Goal: Task Accomplishment & Management: Use online tool/utility

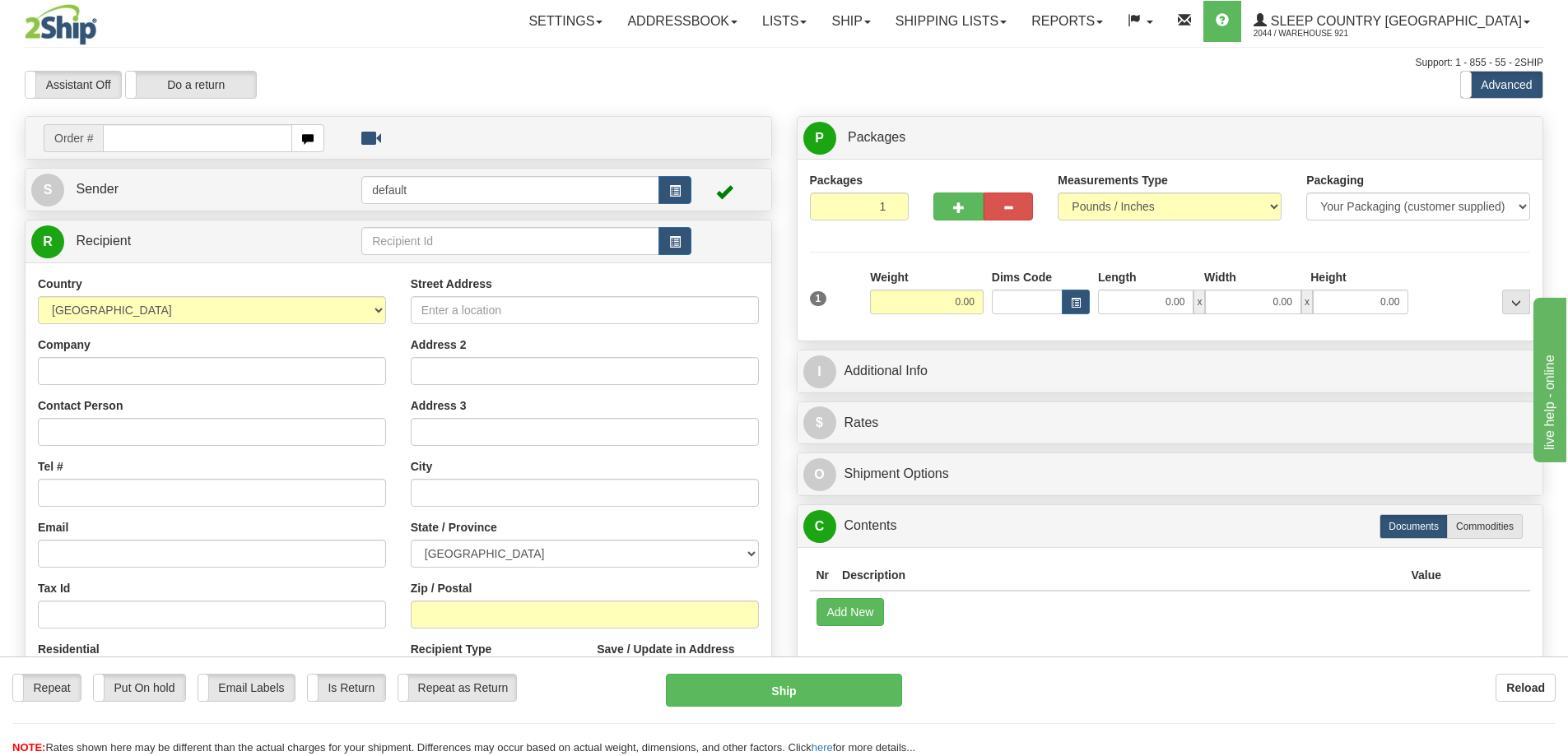
click at [1123, 116] on div "P Packages 1 Packages - Weight: 0.00 Lbs Shipment Level Shipm. Package Level Pa…" at bounding box center [1170, 137] width 745 height 42
click at [198, 144] on input "text" at bounding box center [197, 138] width 190 height 28
paste input "9000I122320"
type input "9000I122320"
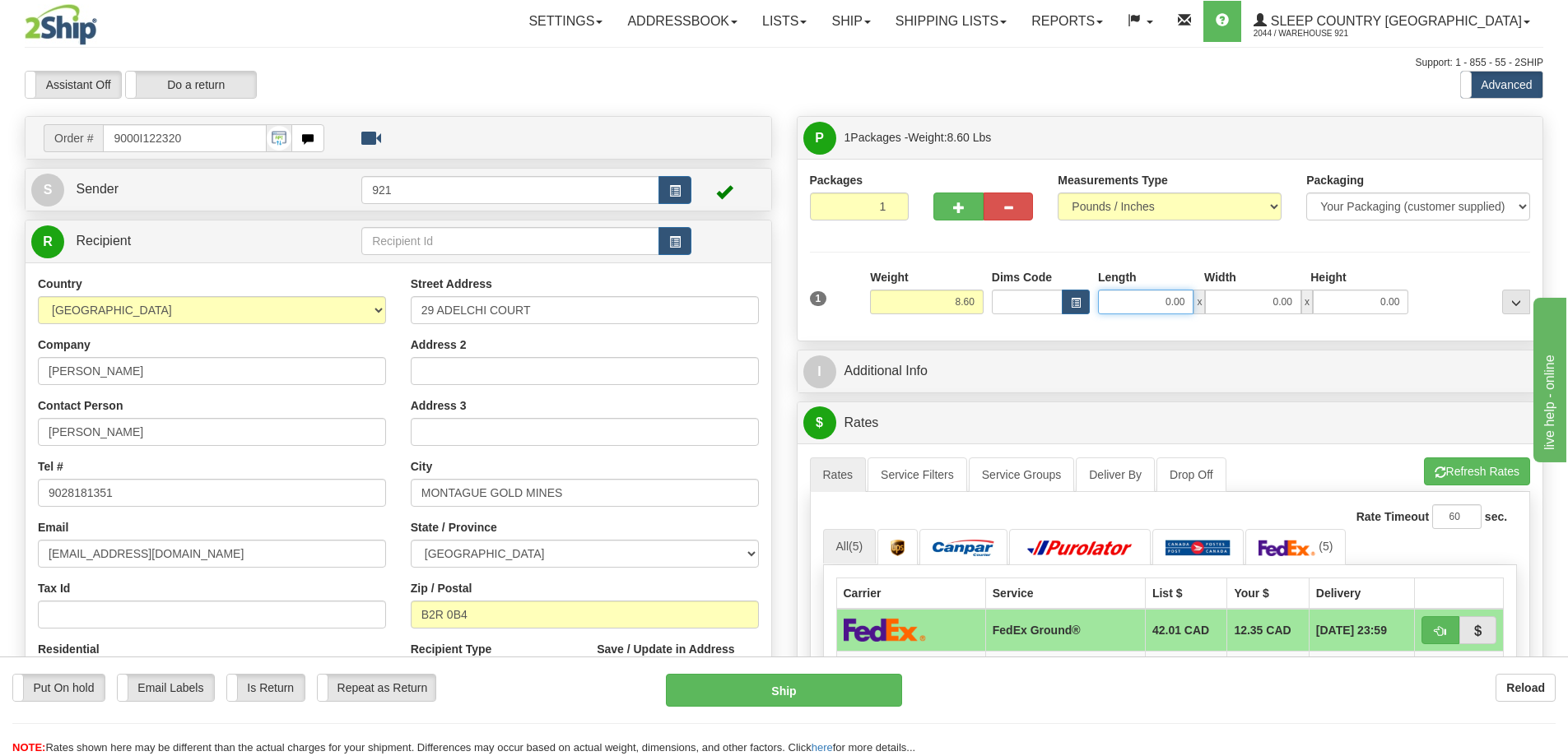
click at [1122, 300] on input "0.00" at bounding box center [1145, 301] width 96 height 25
type input "10.00"
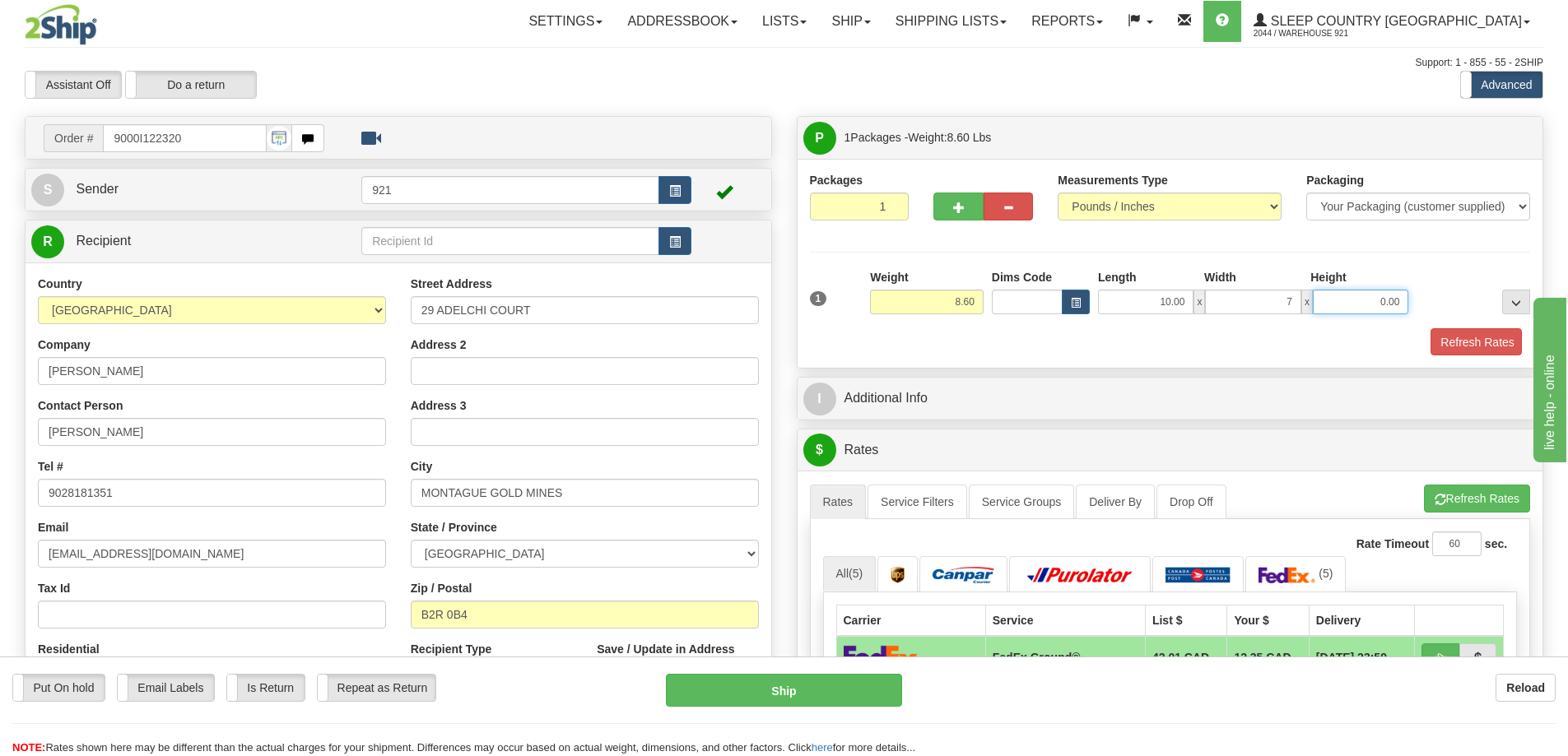
type input "7.00"
type input "4.00"
click at [1461, 491] on button "Refresh Rates" at bounding box center [1477, 499] width 107 height 28
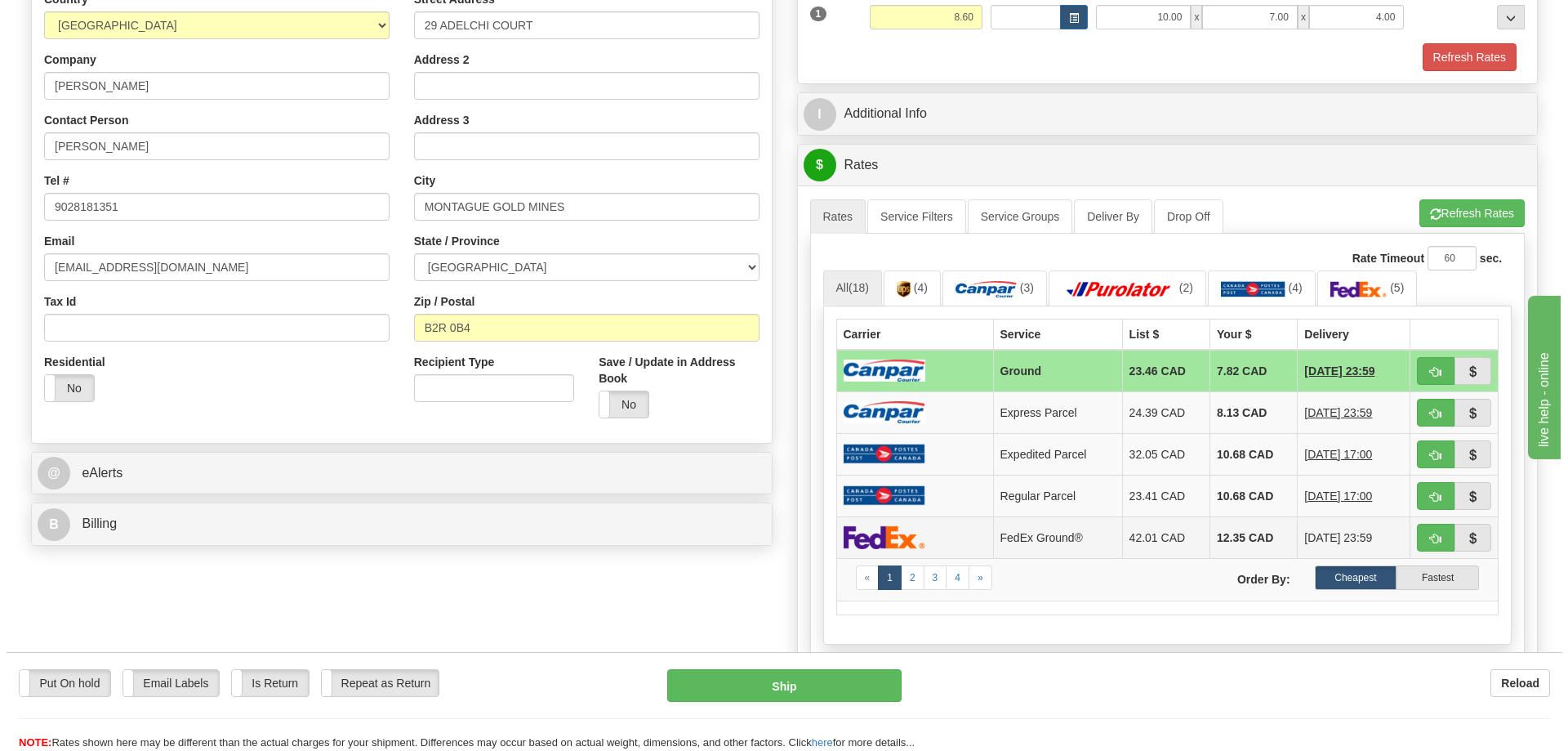
scroll to position [326, 0]
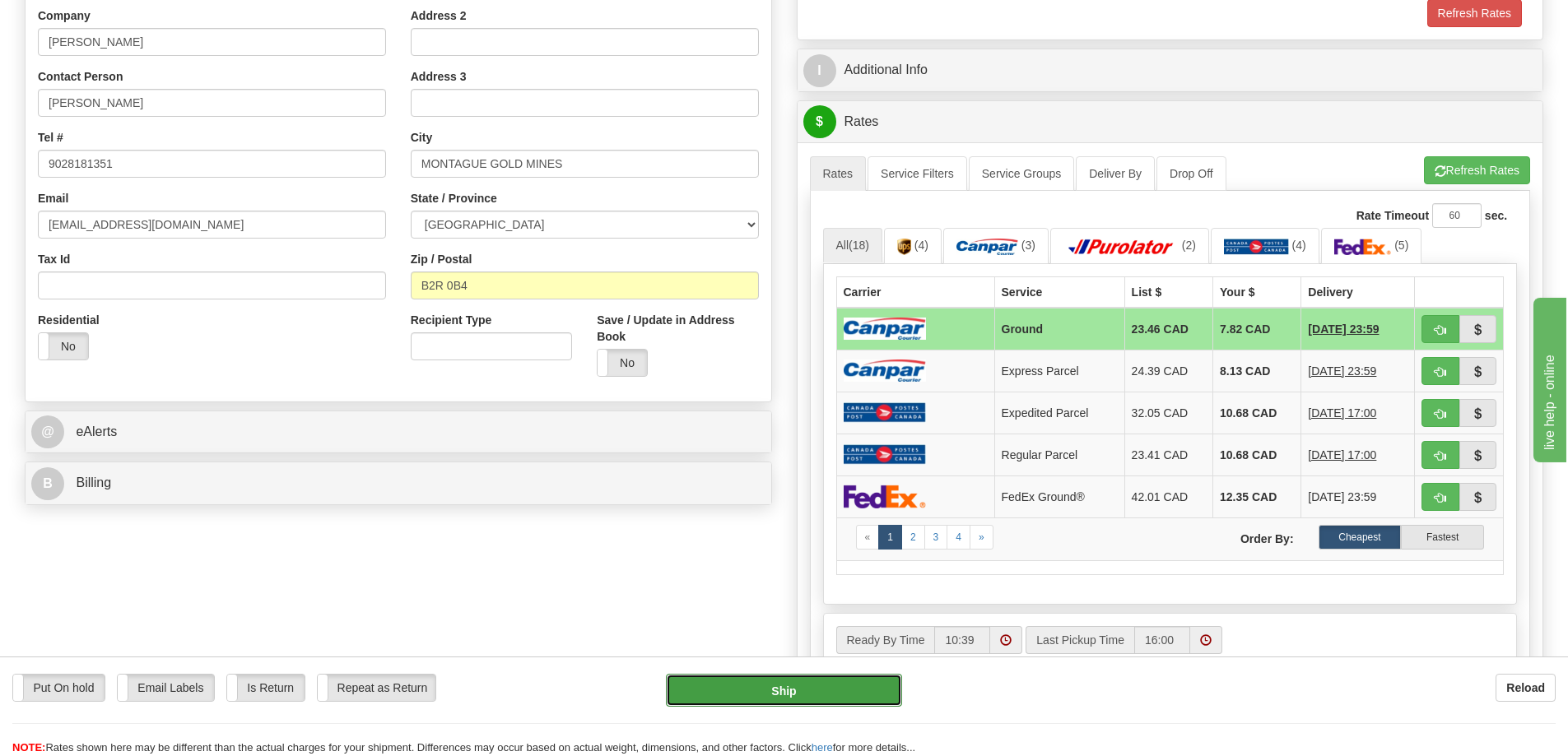
click at [833, 678] on button "Ship" at bounding box center [783, 690] width 236 height 33
type input "1"
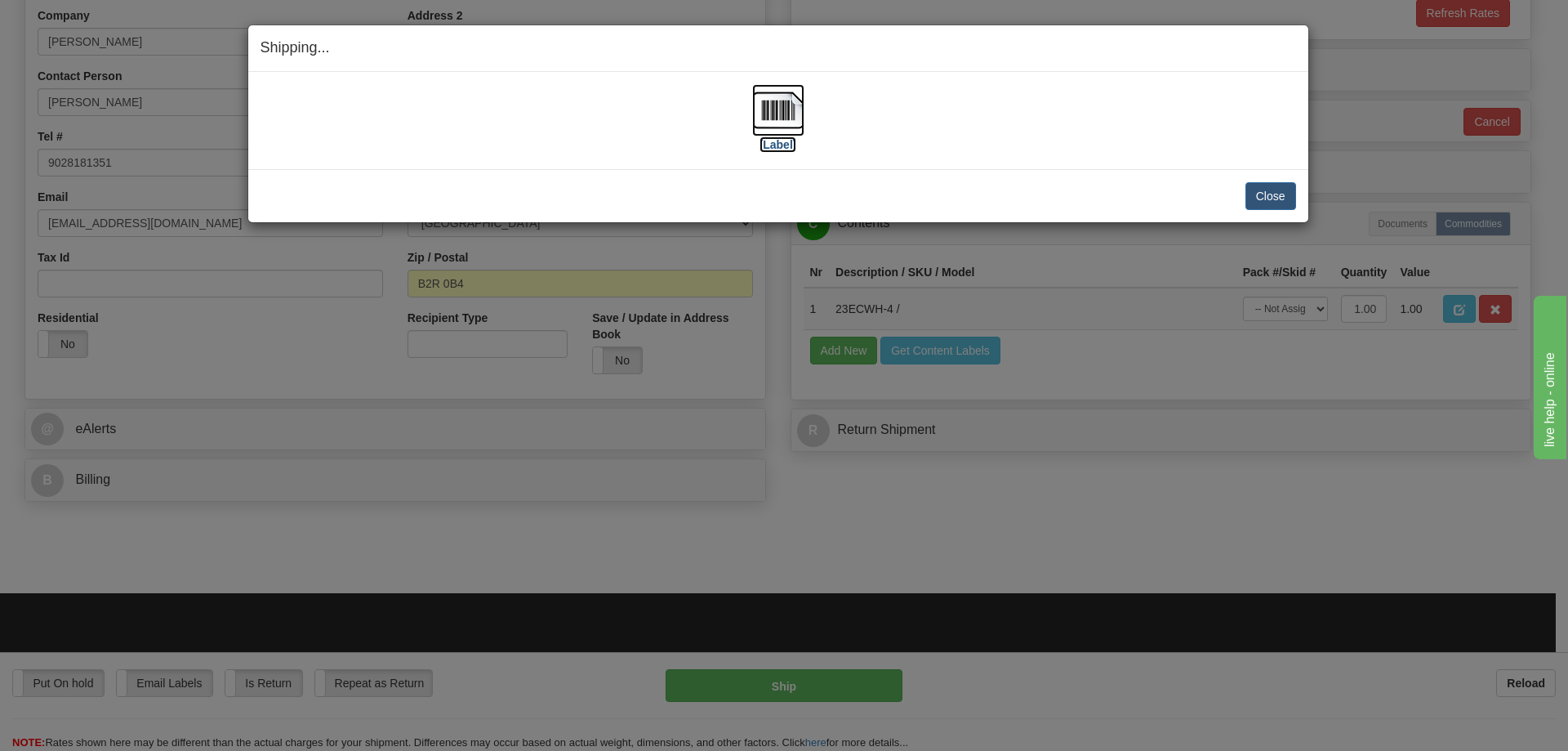
click at [775, 124] on img at bounding box center [778, 110] width 52 height 52
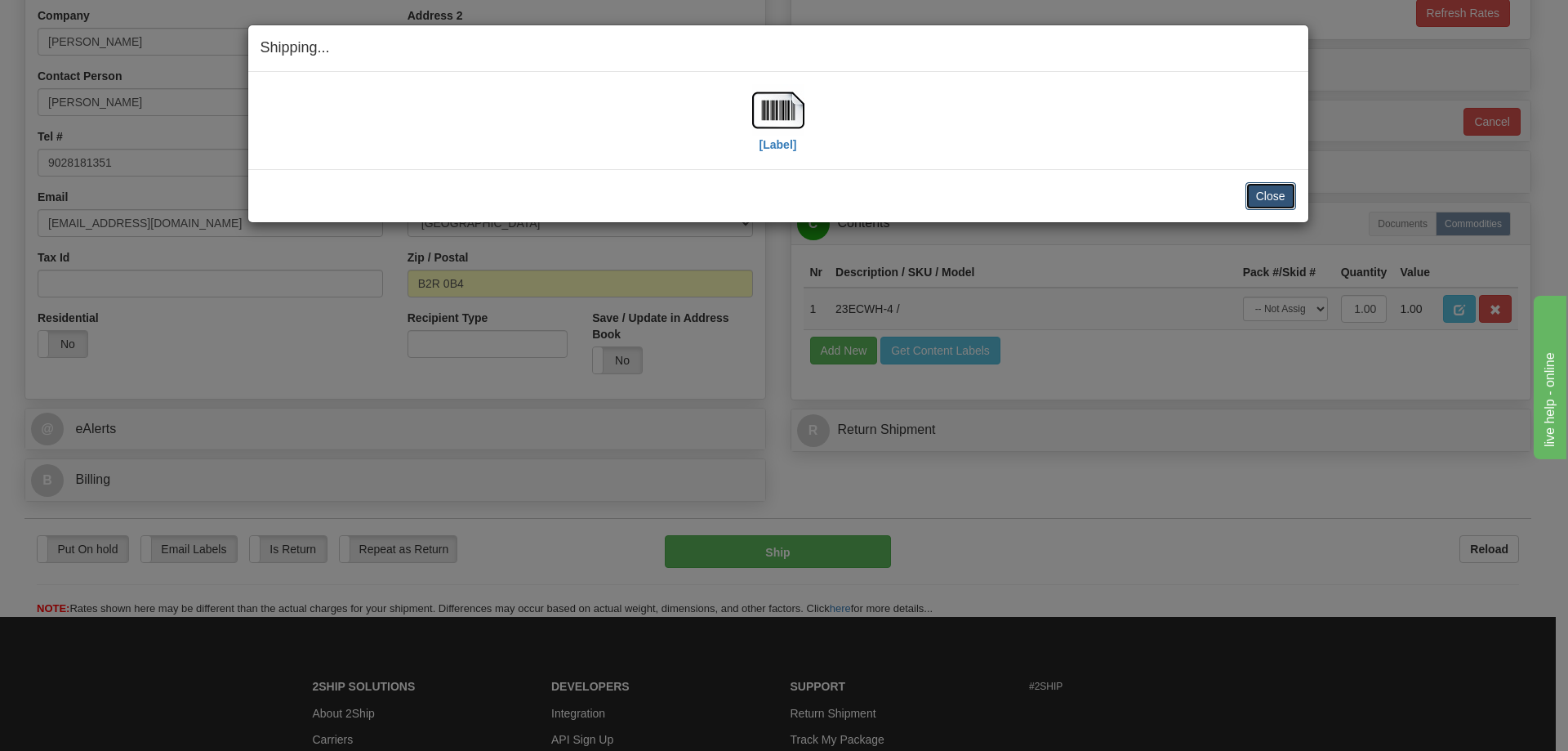
click at [1282, 196] on button "Close" at bounding box center [1271, 196] width 51 height 27
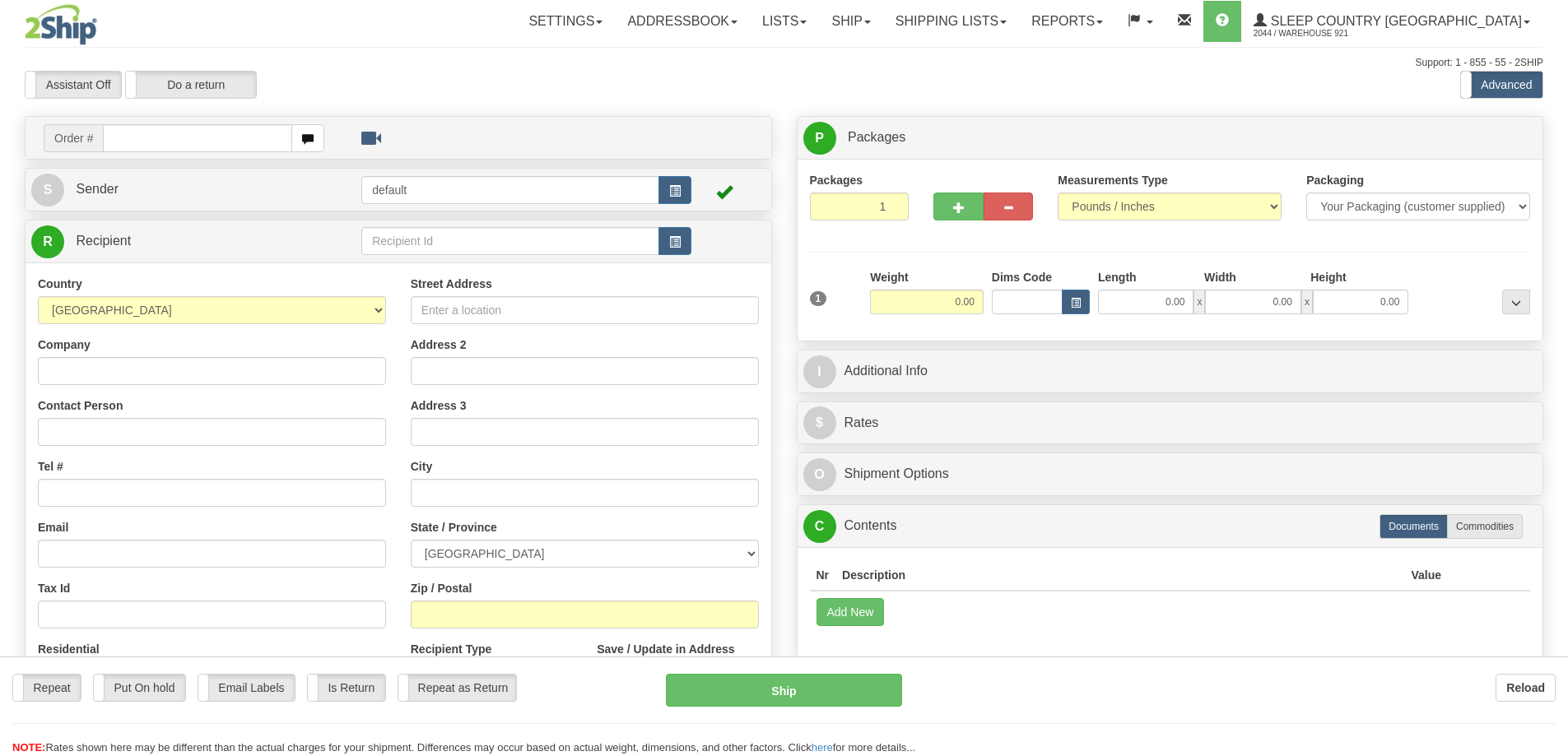
click at [141, 136] on input "text" at bounding box center [197, 138] width 190 height 28
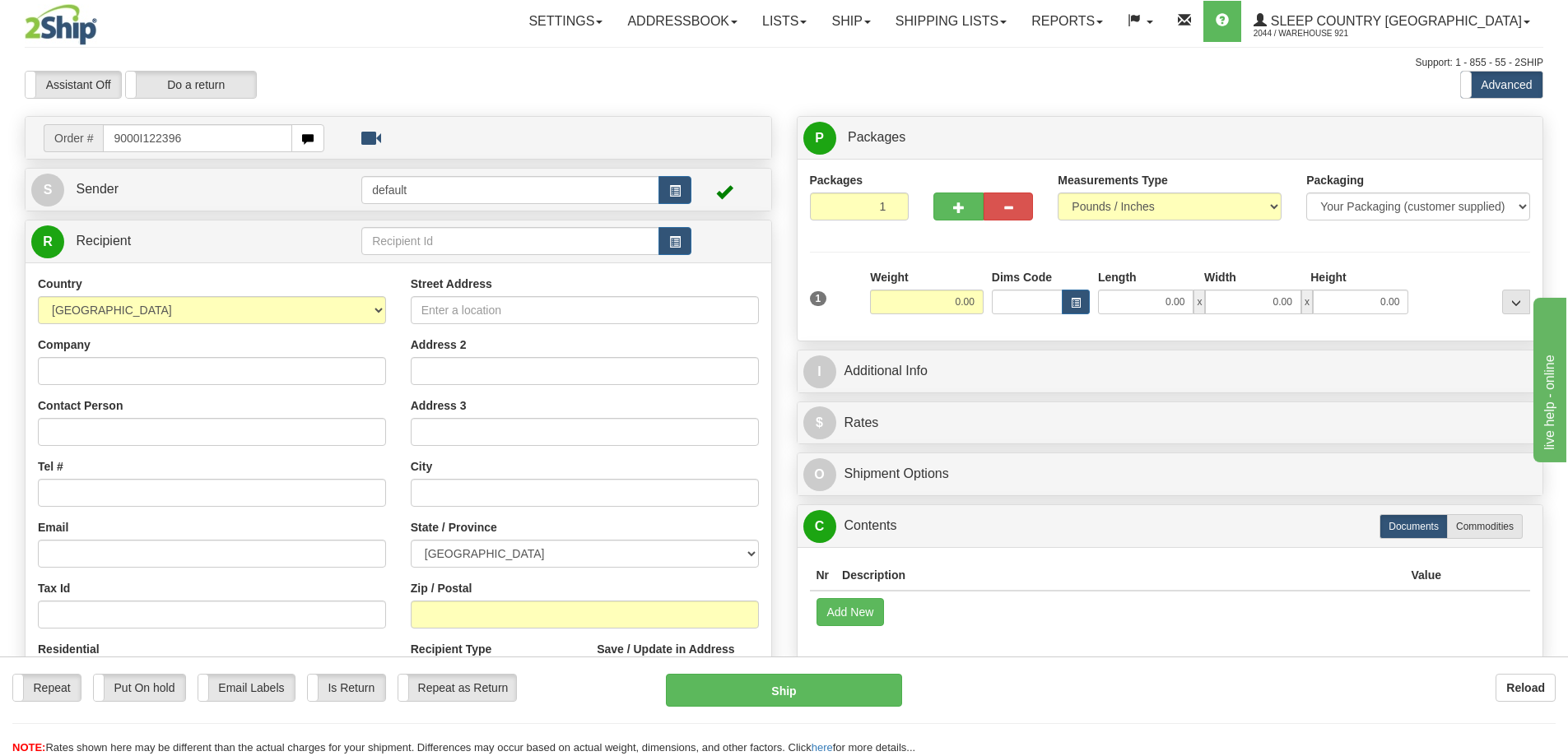
type input "9000I122396"
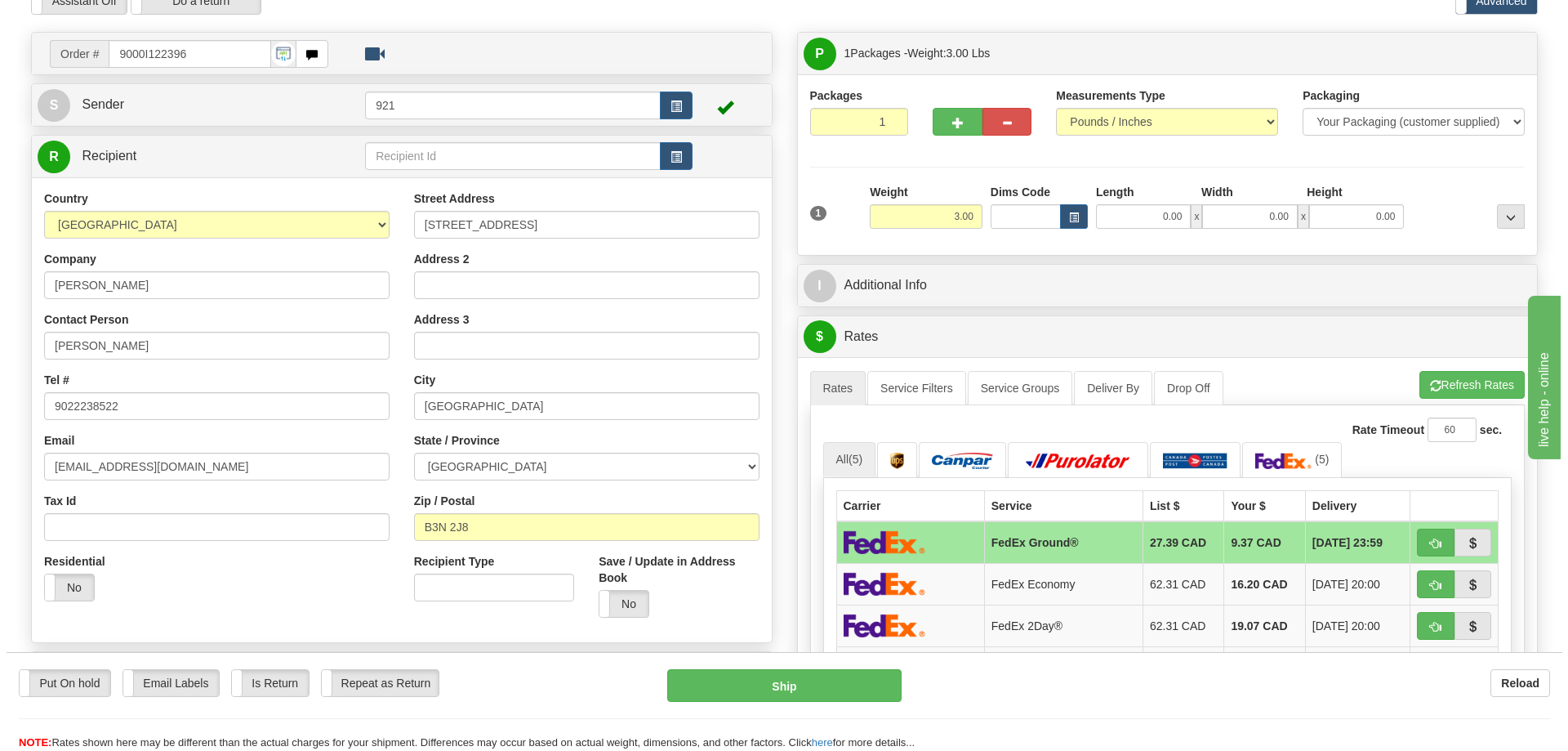
scroll to position [81, 0]
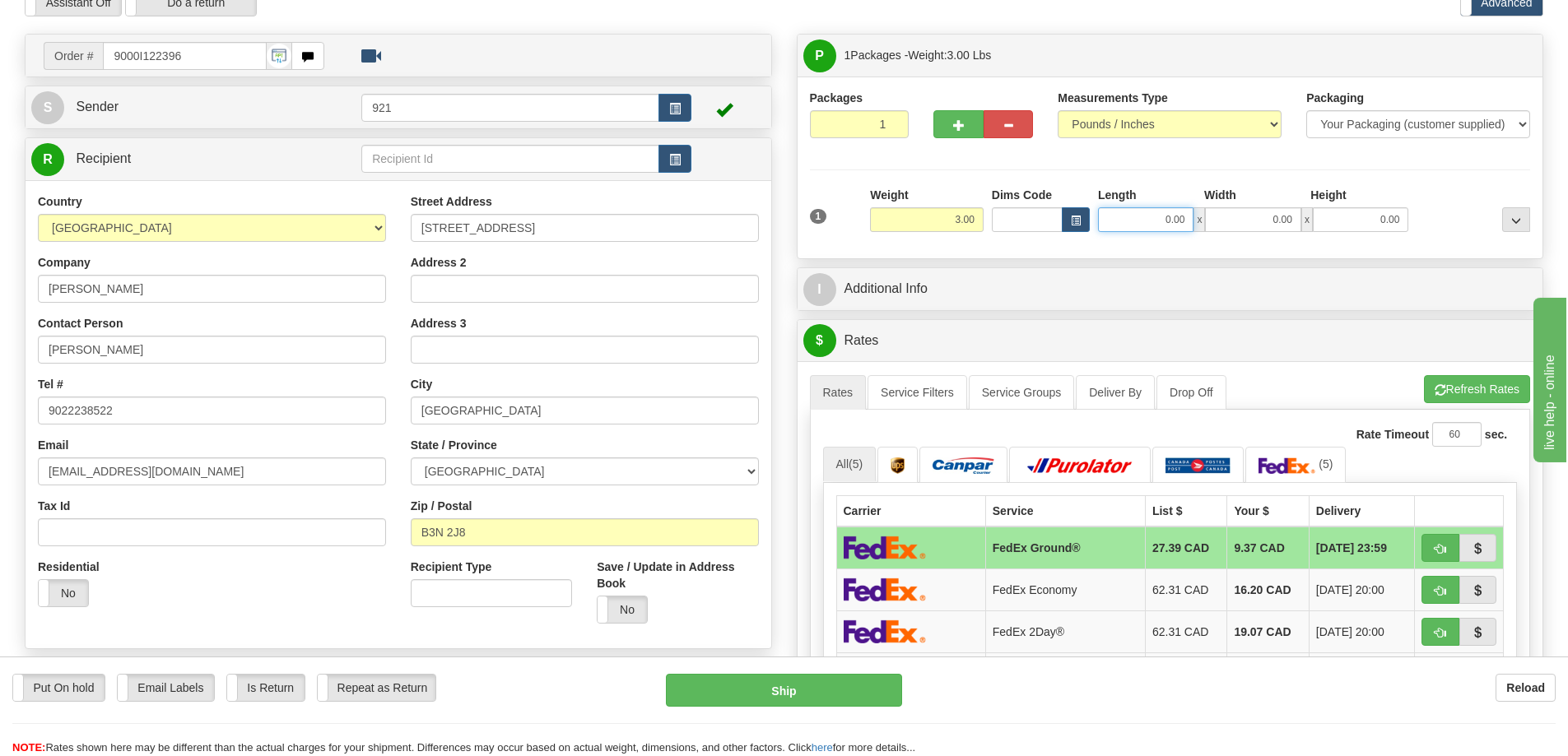
click at [1137, 228] on input "0.00" at bounding box center [1145, 219] width 96 height 25
type input "10.00"
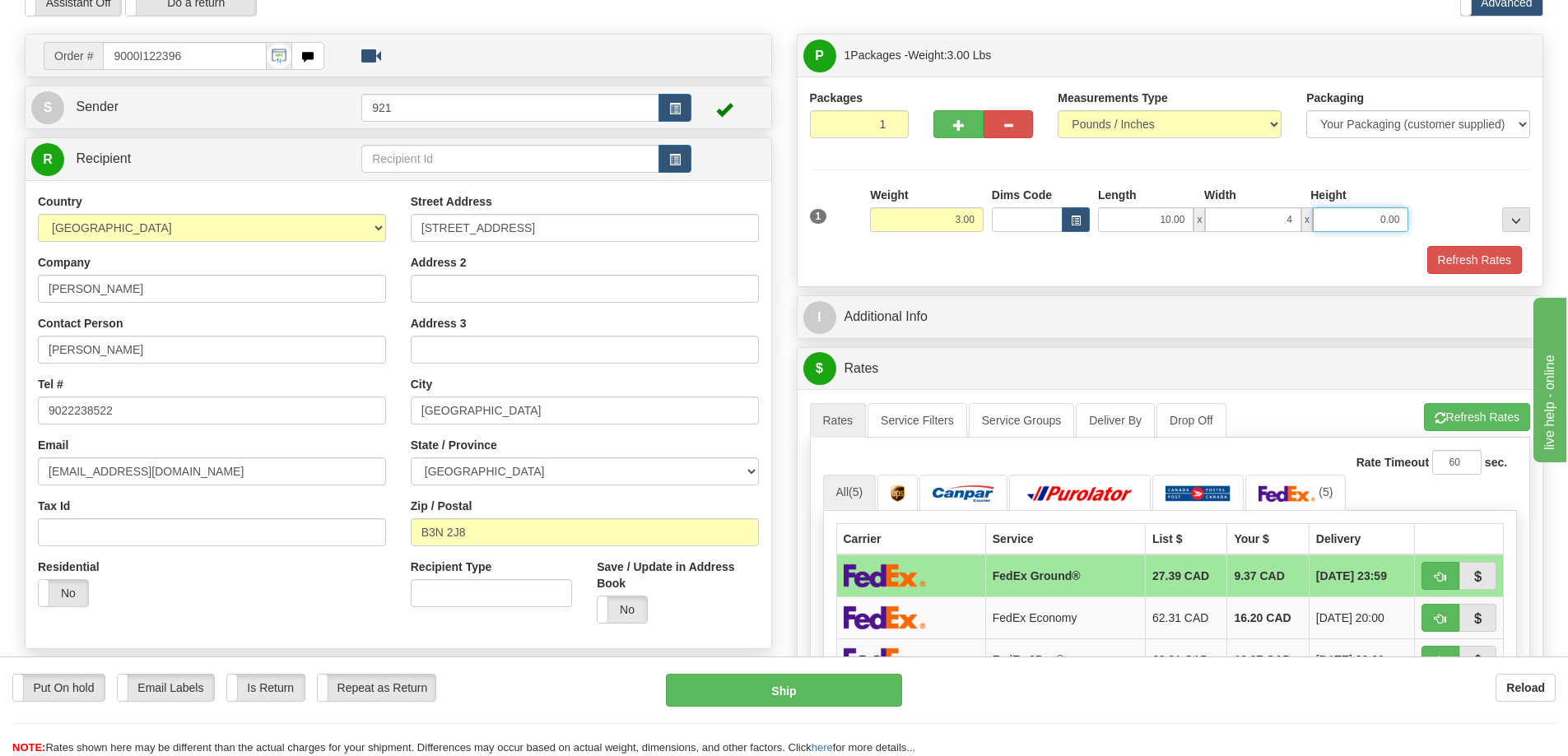
type input "4.00"
type input "7.00"
click at [1503, 421] on button "Refresh Rates" at bounding box center [1477, 416] width 107 height 28
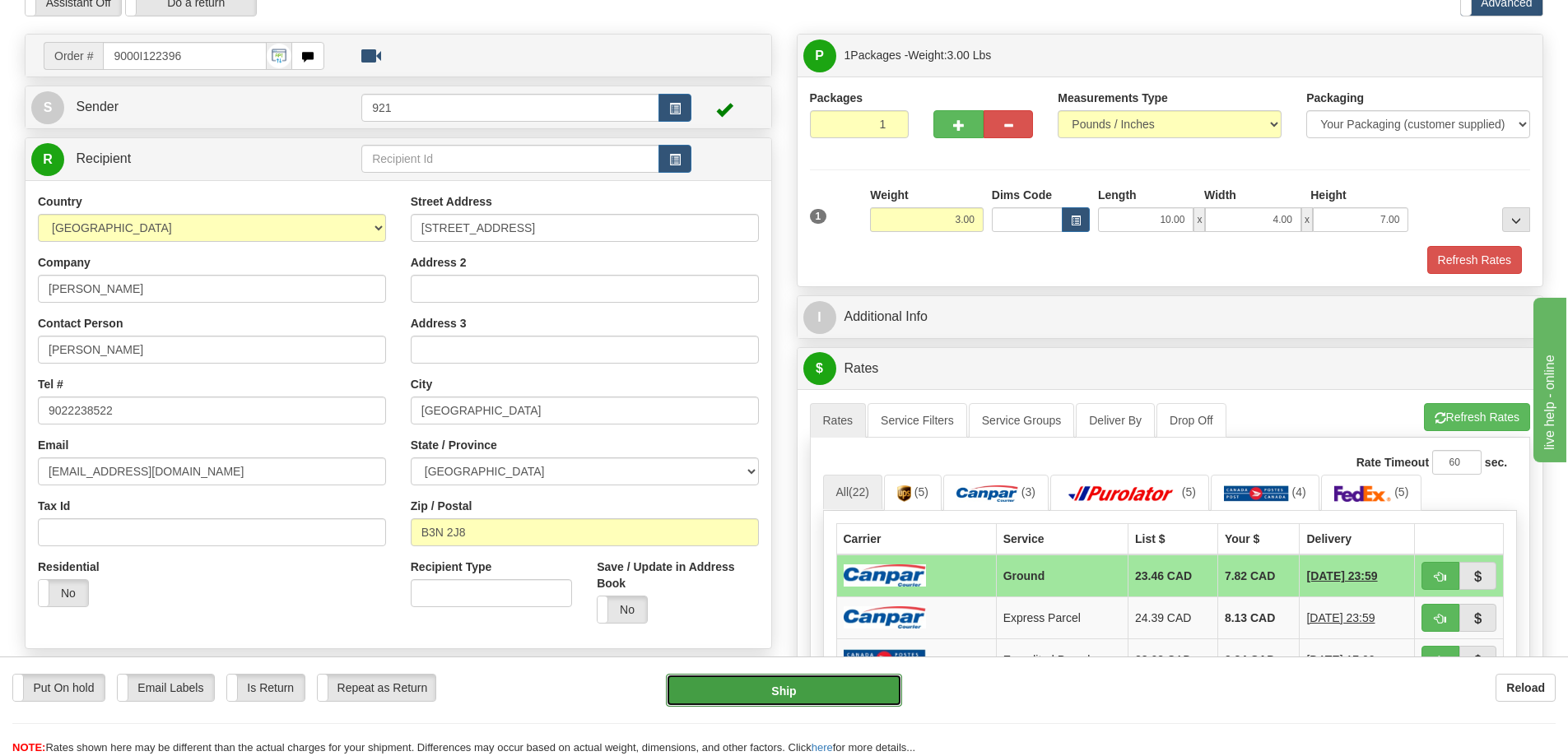
click at [861, 701] on button "Ship" at bounding box center [783, 690] width 236 height 33
type input "1"
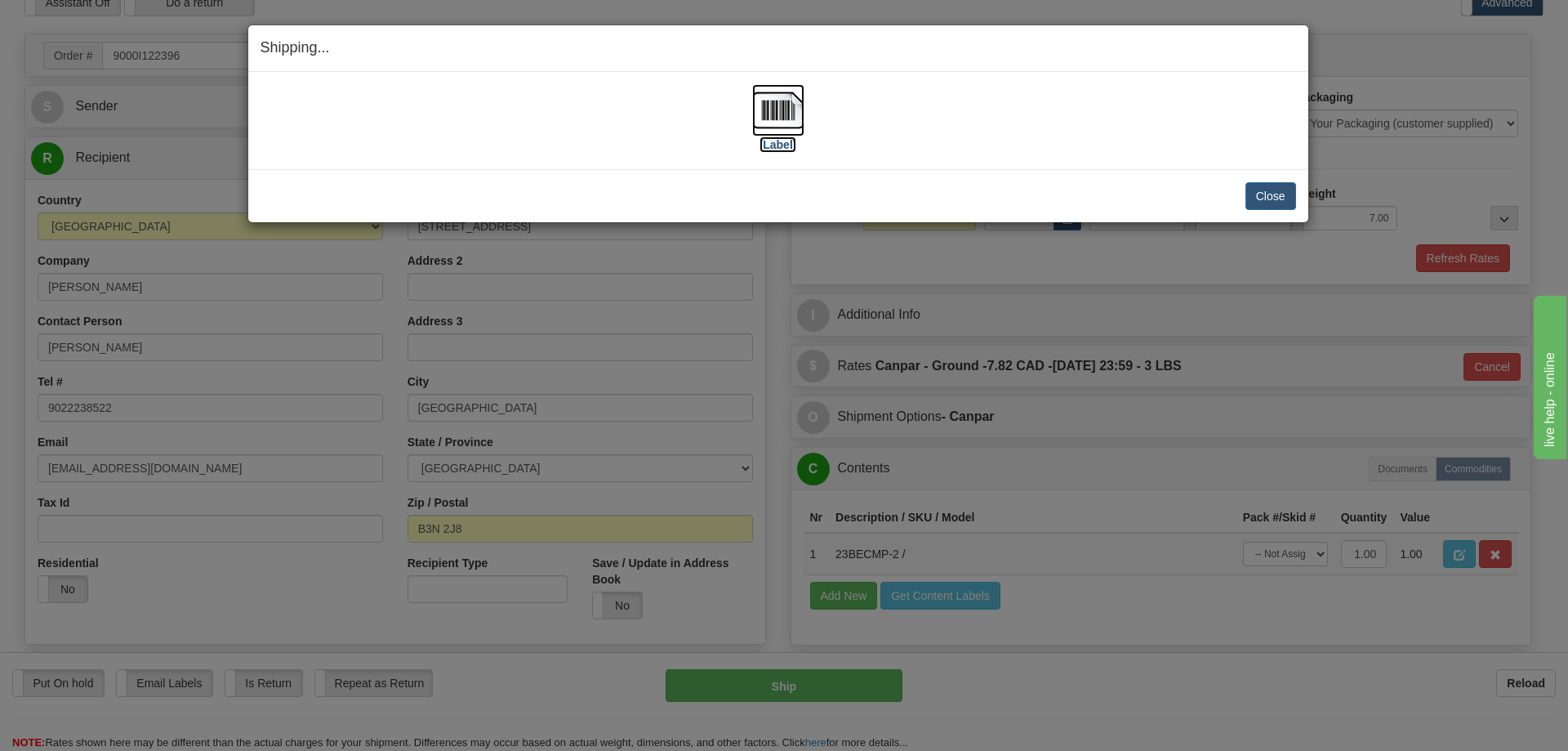
click at [778, 106] on img at bounding box center [778, 110] width 52 height 52
click at [1116, 190] on div "Close Cancel" at bounding box center [778, 196] width 1036 height 27
click at [1289, 190] on button "Close" at bounding box center [1271, 196] width 51 height 27
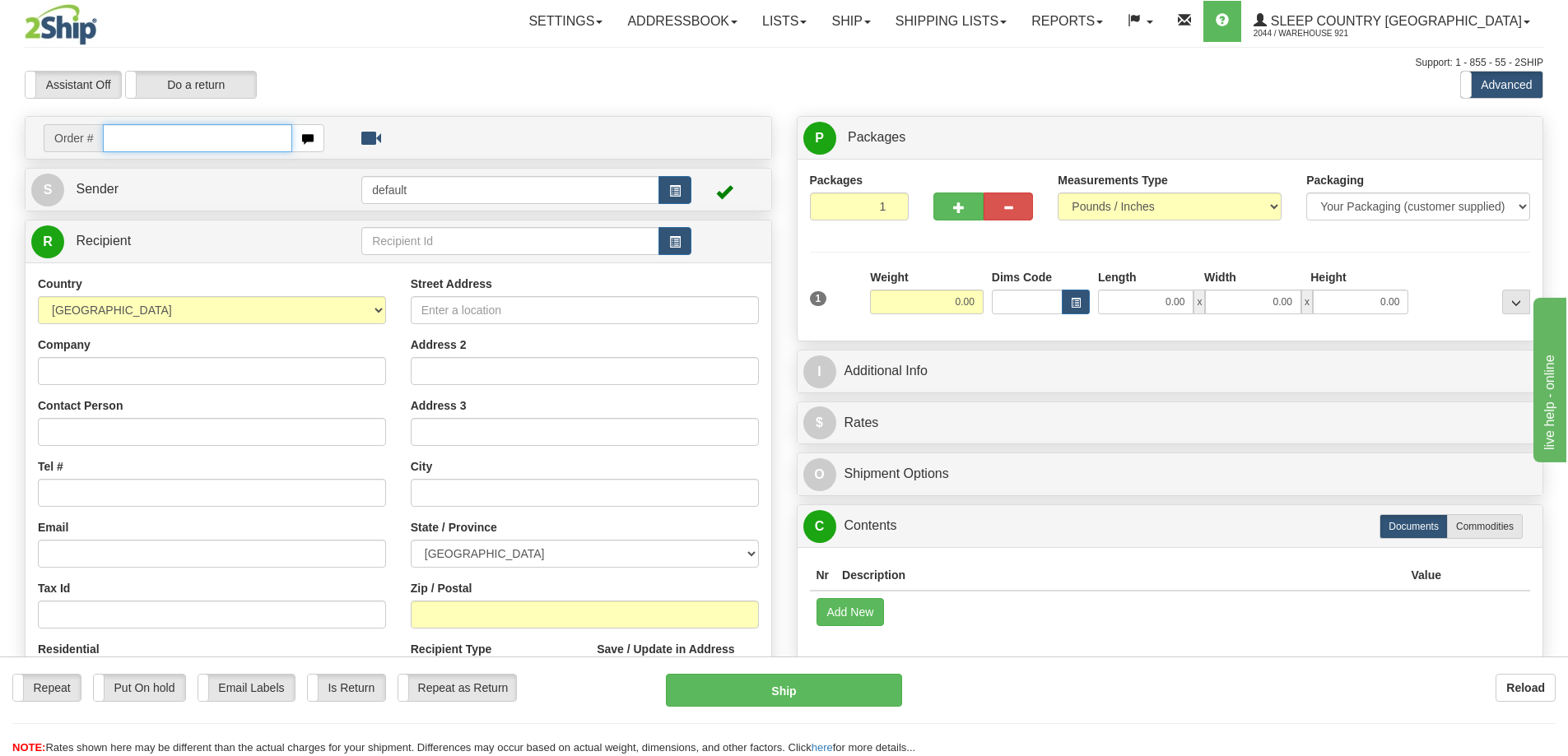
click at [235, 146] on input "text" at bounding box center [197, 138] width 190 height 28
paste input "9000I122121"
type input "9000I122121"
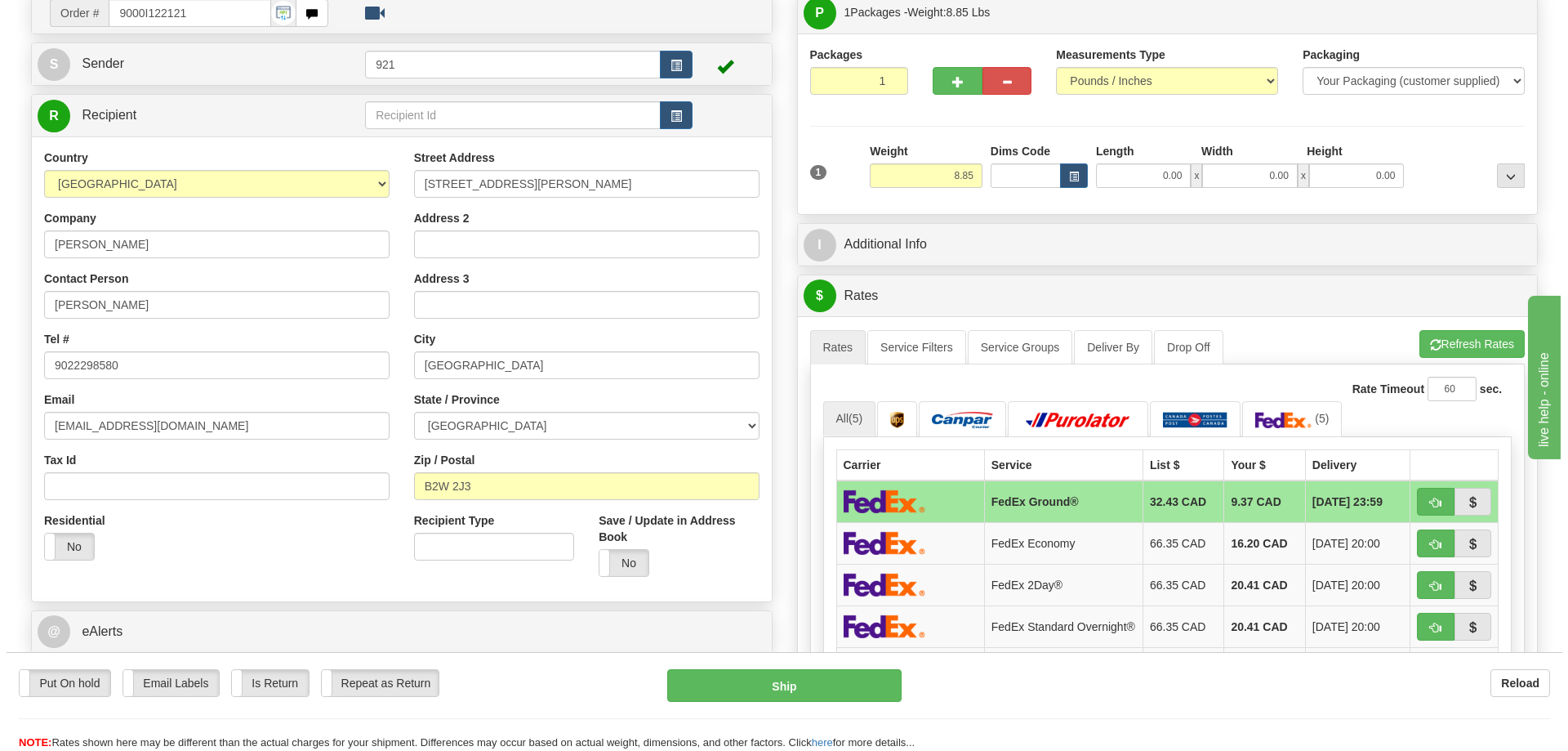
scroll to position [81, 0]
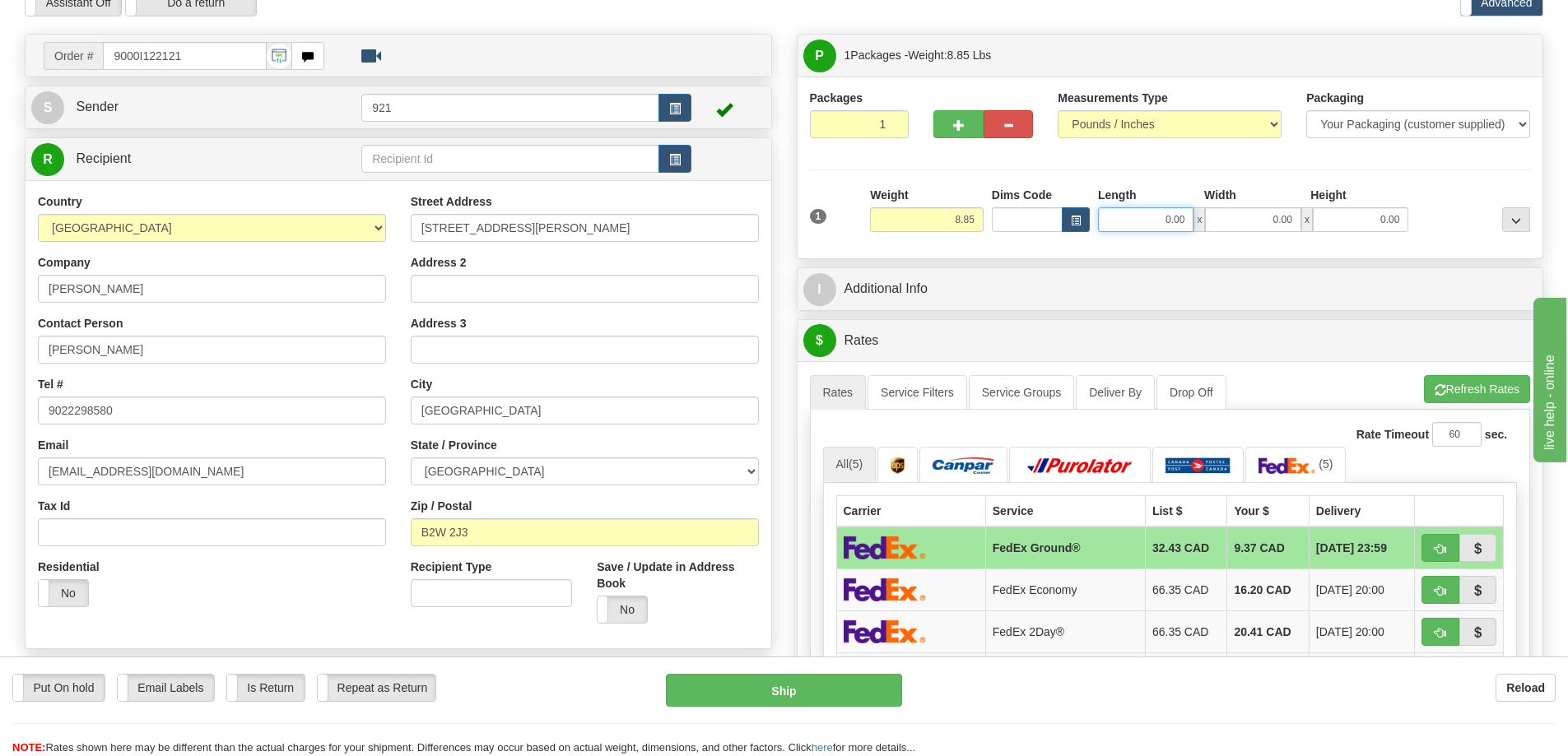
click at [1170, 217] on input "0.00" at bounding box center [1145, 219] width 96 height 25
type input "25.00"
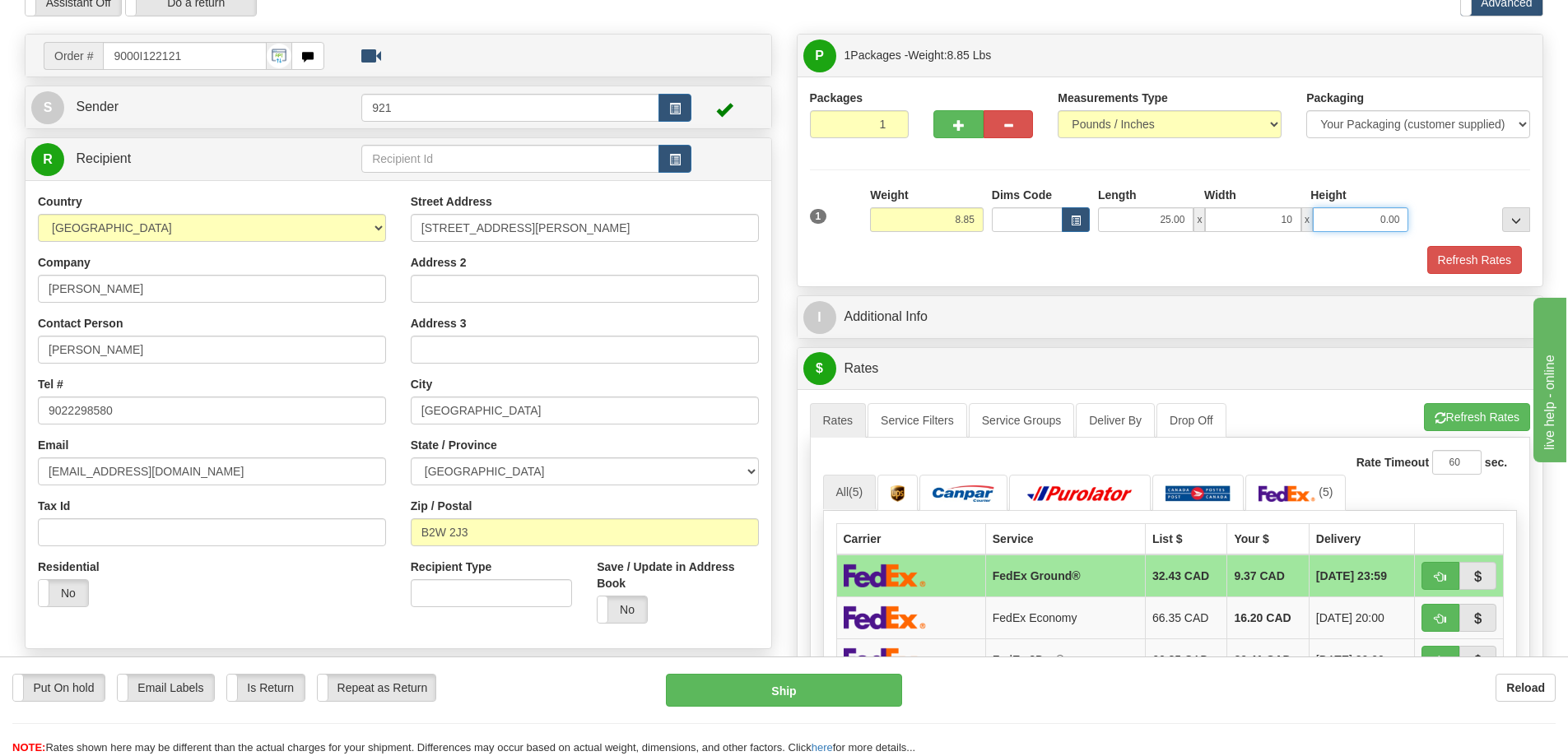
type input "10.00"
type input "16.00"
click at [1496, 406] on button "Refresh Rates" at bounding box center [1477, 416] width 107 height 28
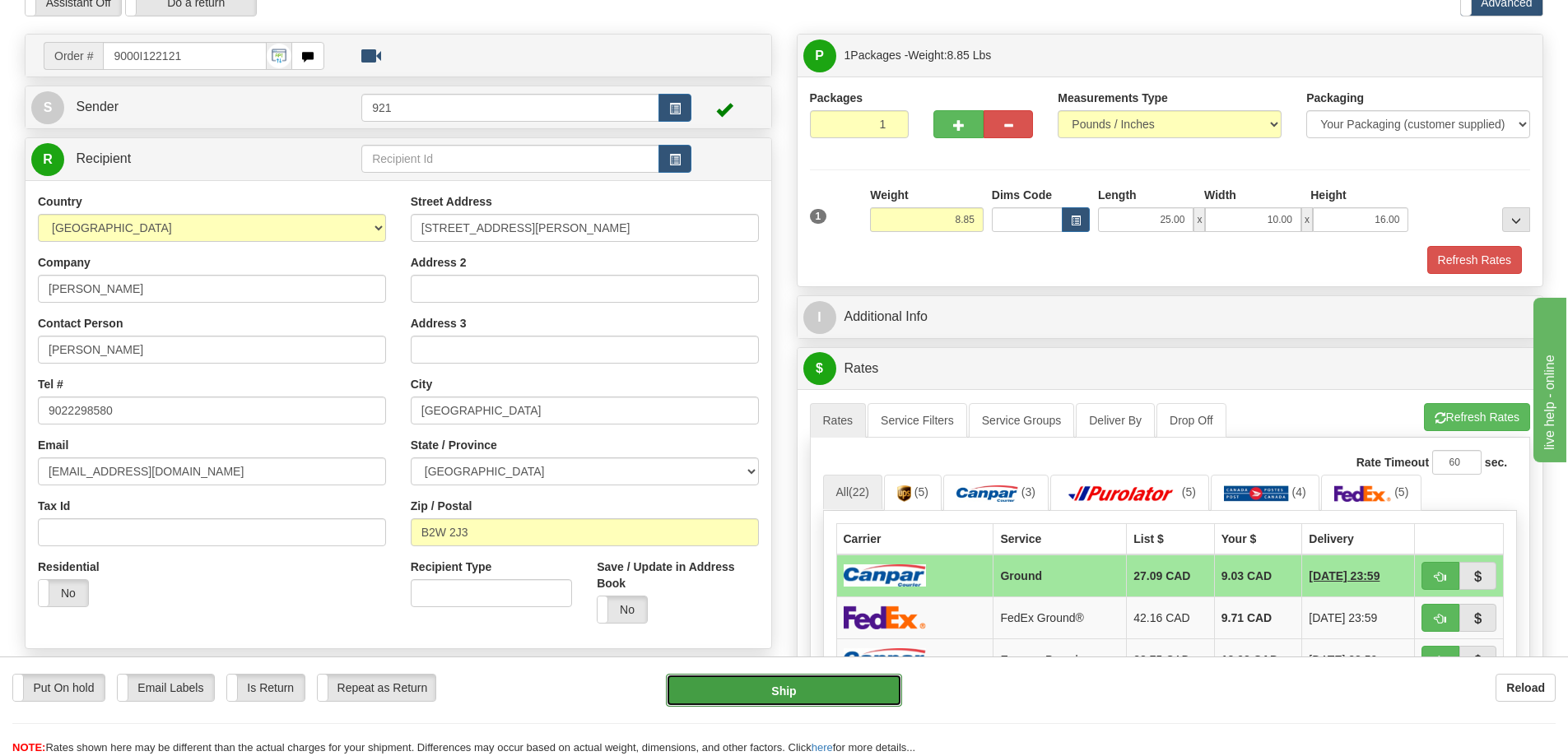
click at [838, 699] on button "Ship" at bounding box center [783, 690] width 236 height 33
type input "1"
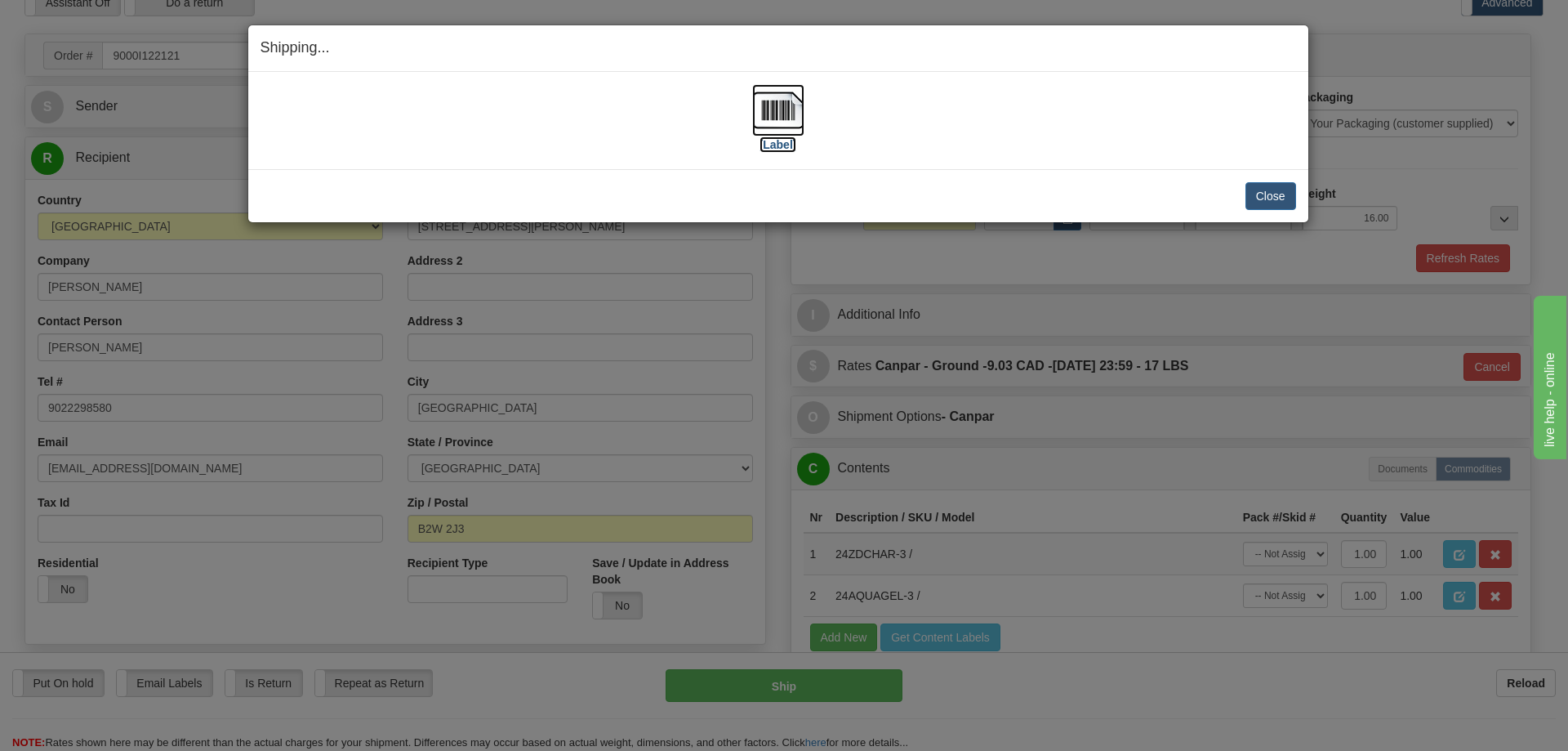
click at [765, 128] on img at bounding box center [778, 110] width 52 height 52
click at [948, 176] on div "Close Cancel Cancel Shipment and Quit Pickup Quit Pickup ONLY" at bounding box center [778, 196] width 1060 height 53
click at [1257, 198] on button "Close" at bounding box center [1271, 196] width 51 height 27
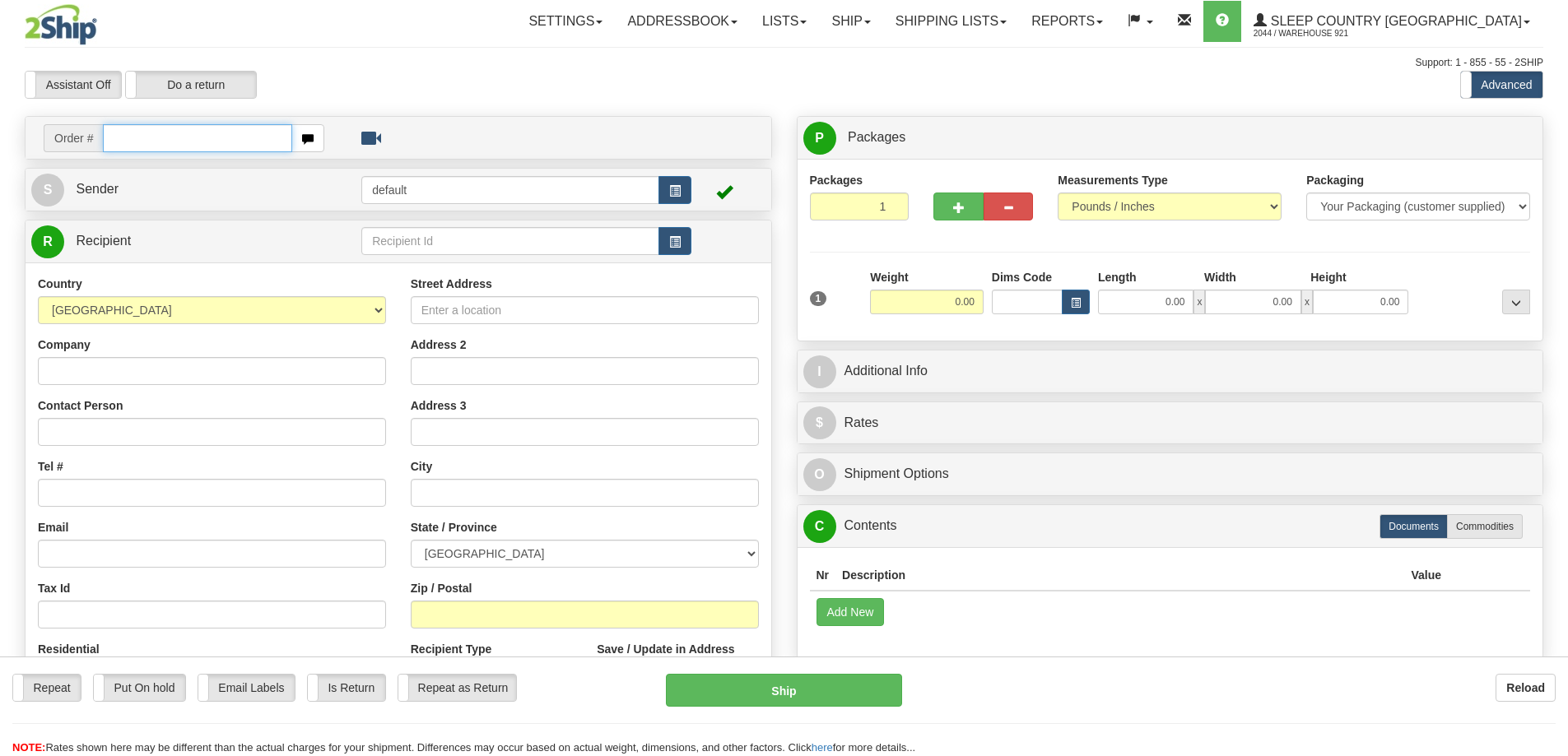
click at [245, 137] on input "text" at bounding box center [197, 138] width 190 height 28
paste input "9000I120208"
type input "9000I120208"
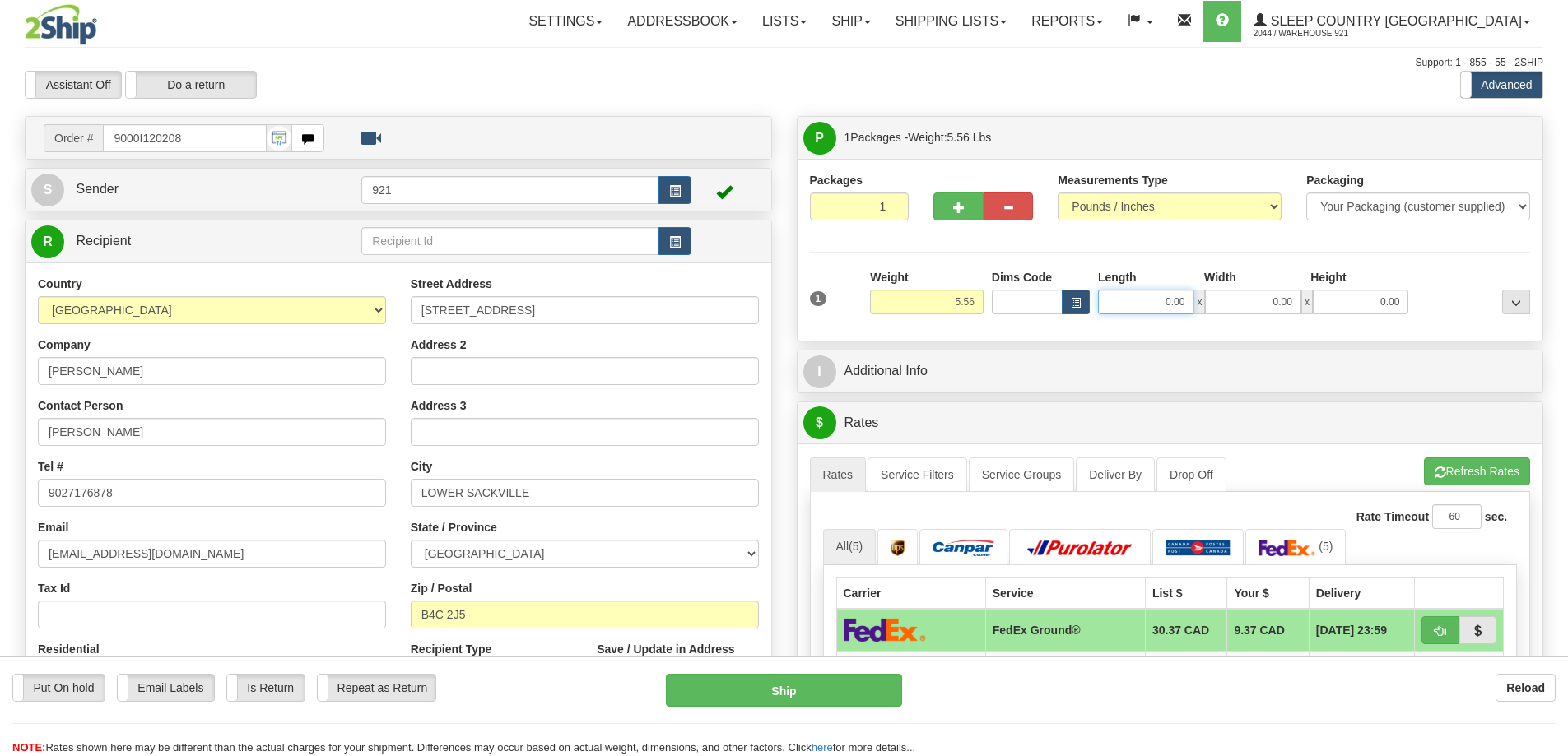
click at [1159, 301] on input "0.00" at bounding box center [1145, 301] width 96 height 25
type input "8.00"
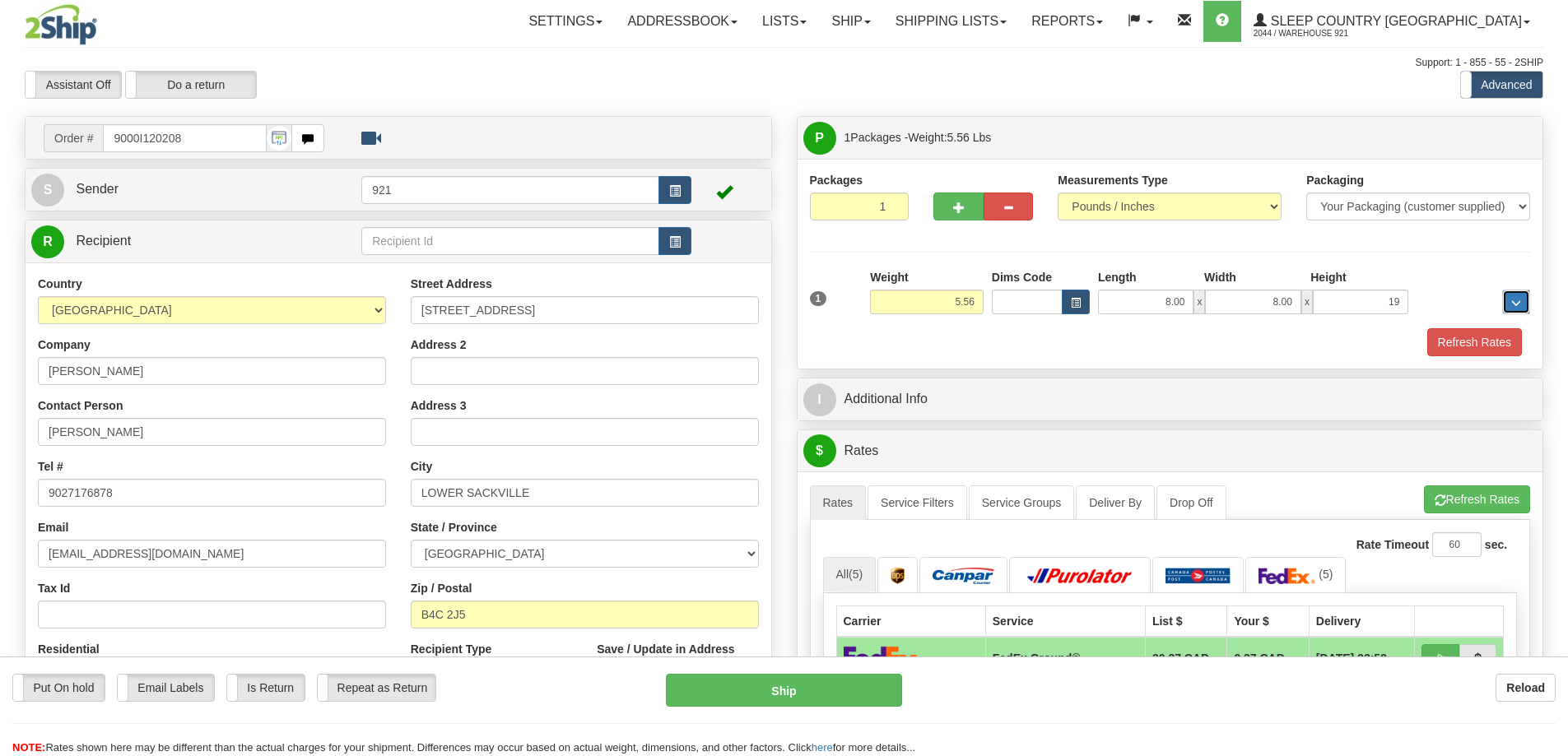
type input "19.00"
drag, startPoint x: 1340, startPoint y: 293, endPoint x: 1497, endPoint y: 297, distance: 157.1
click at [1497, 297] on div "1 Weight 5.56 Dims Code 8.00" at bounding box center [1170, 298] width 730 height 58
type input "10.00"
click at [1447, 492] on button "Refresh Rates" at bounding box center [1477, 499] width 107 height 28
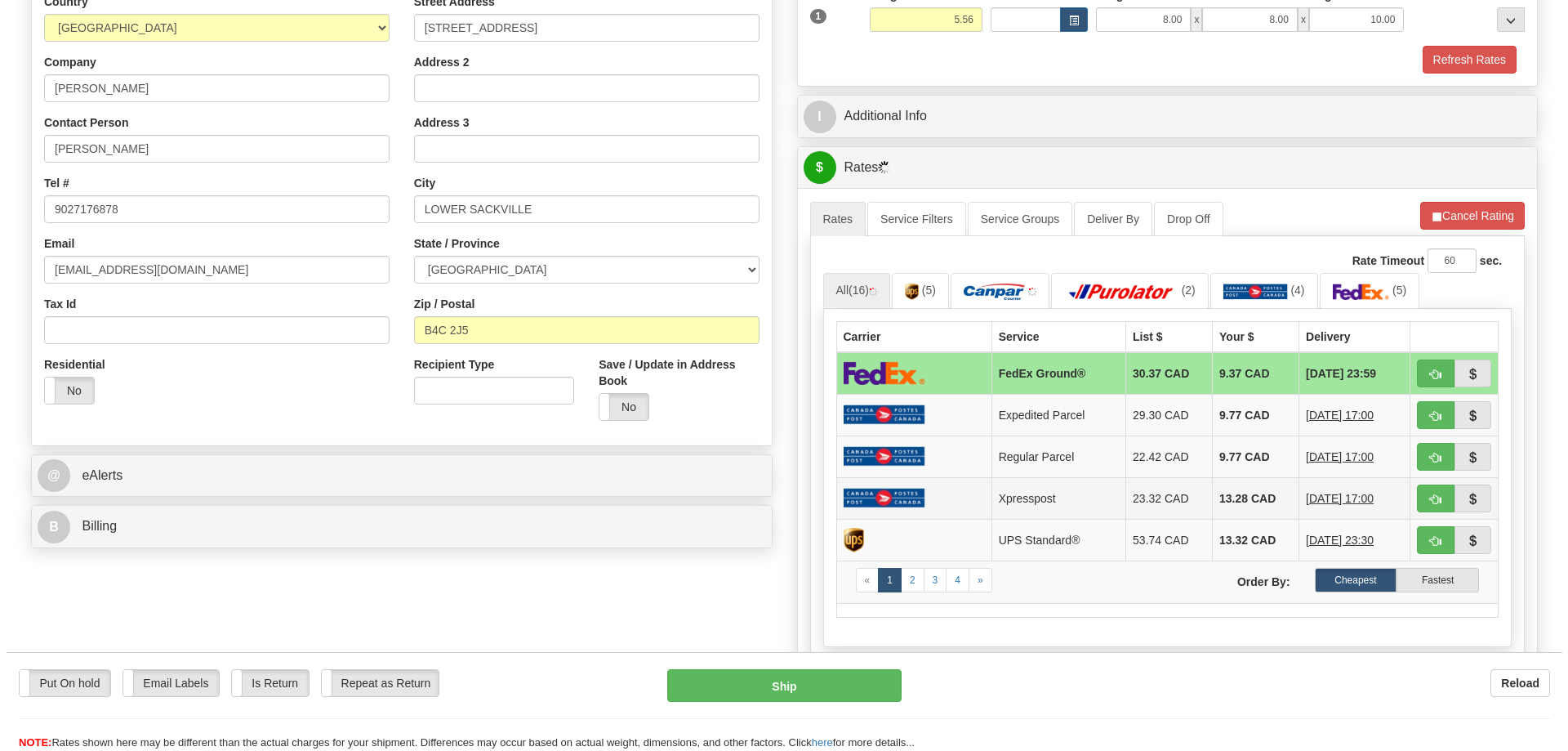
scroll to position [409, 0]
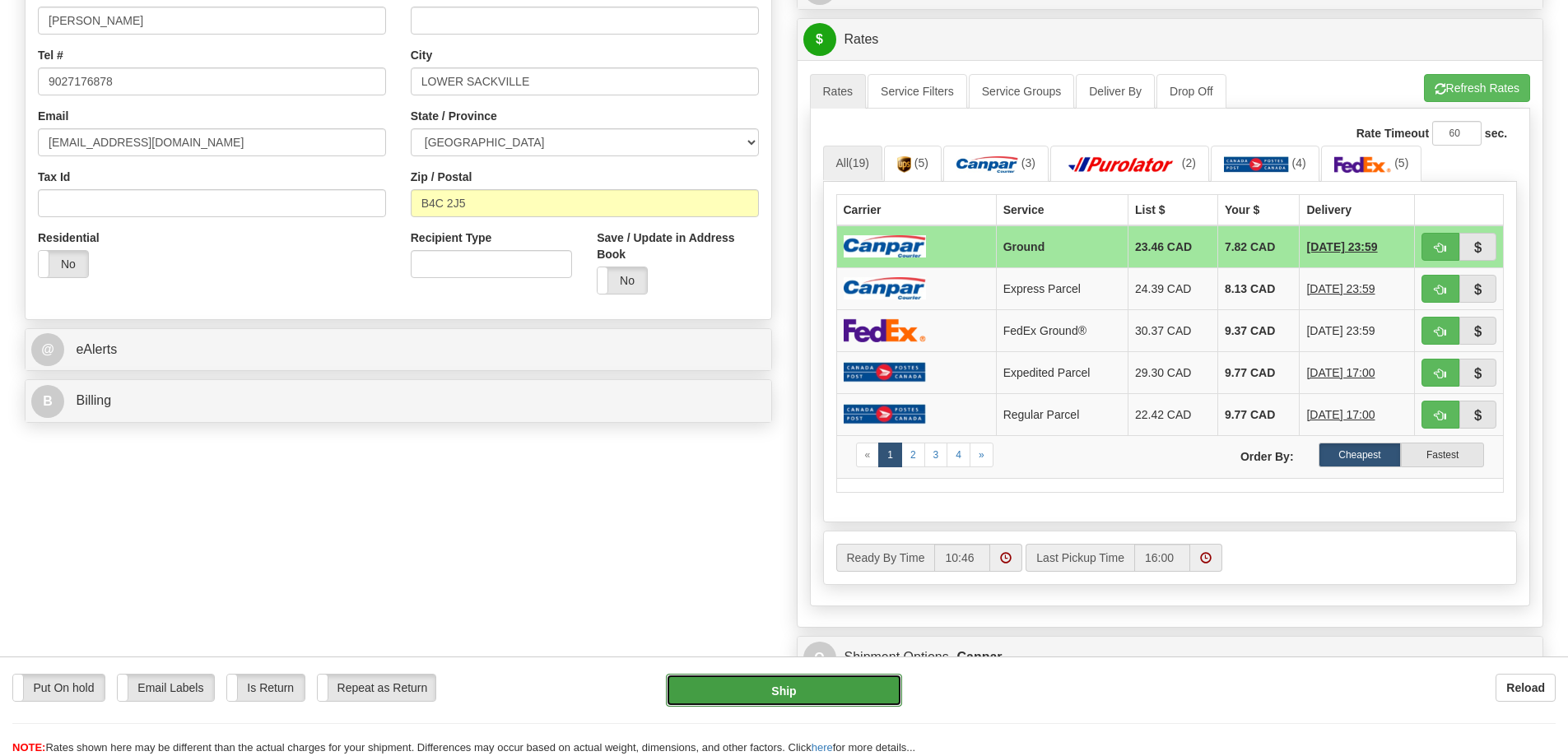
click at [788, 684] on button "Ship" at bounding box center [783, 690] width 236 height 33
type input "1"
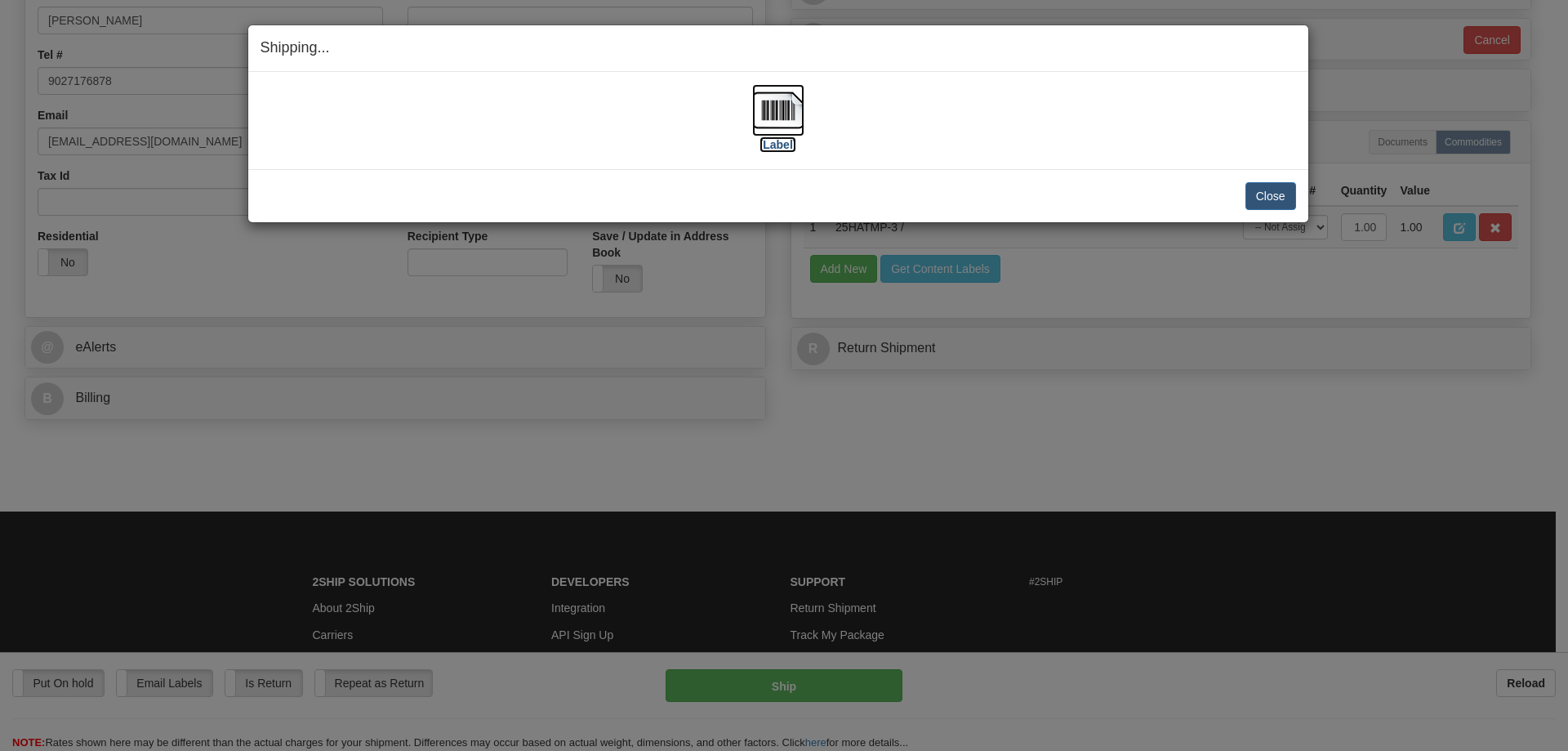
click at [783, 125] on img at bounding box center [778, 110] width 52 height 52
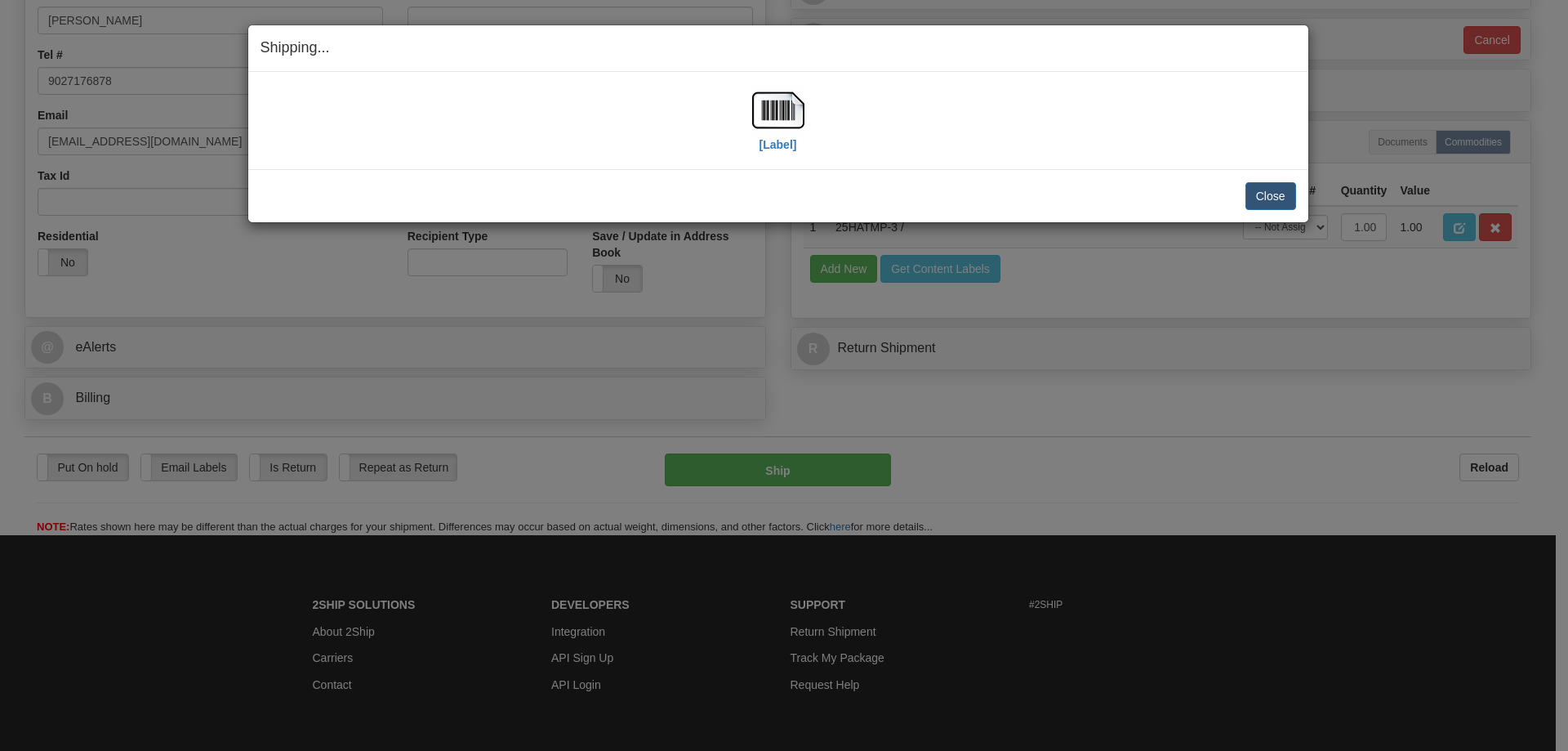
drag, startPoint x: 1028, startPoint y: 127, endPoint x: 1054, endPoint y: 130, distance: 26.2
click at [1028, 127] on div "[Label]" at bounding box center [778, 121] width 1036 height 73
click at [1271, 192] on button "Close" at bounding box center [1271, 196] width 51 height 27
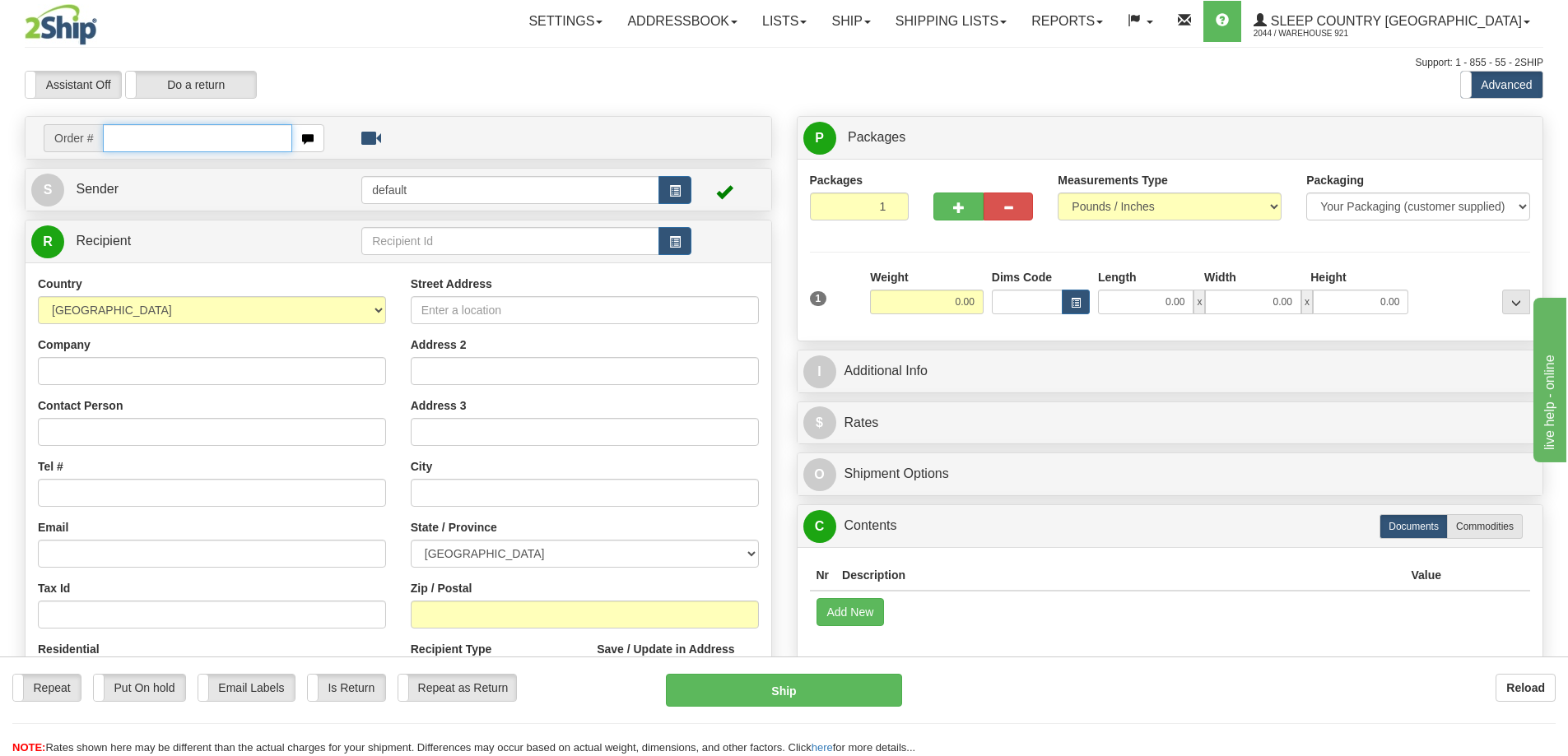
click at [164, 130] on input "text" at bounding box center [197, 138] width 190 height 28
paste input "9000I120032"
type input "9000I120032"
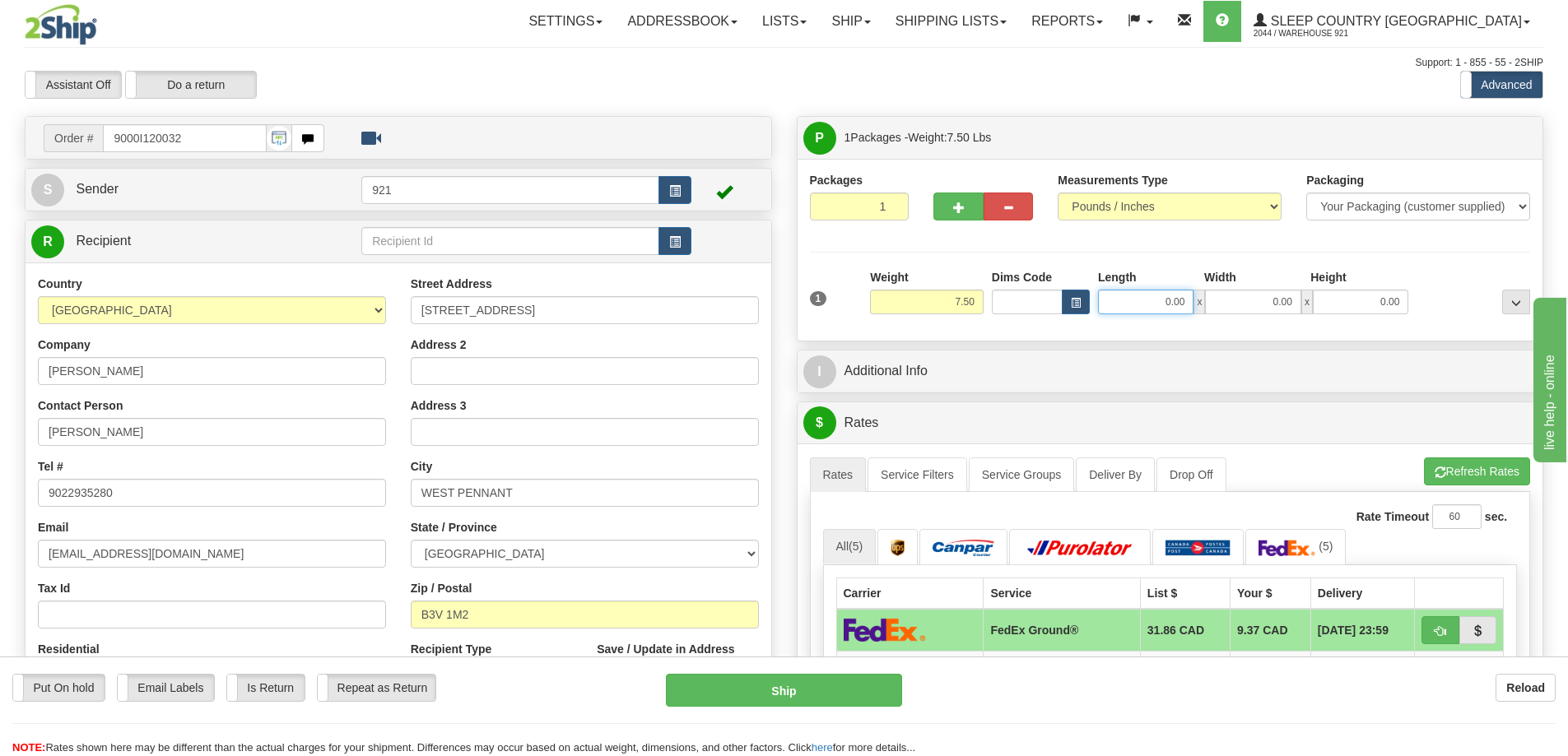
click at [1110, 305] on input "0.00" at bounding box center [1145, 301] width 96 height 25
type input "10.00"
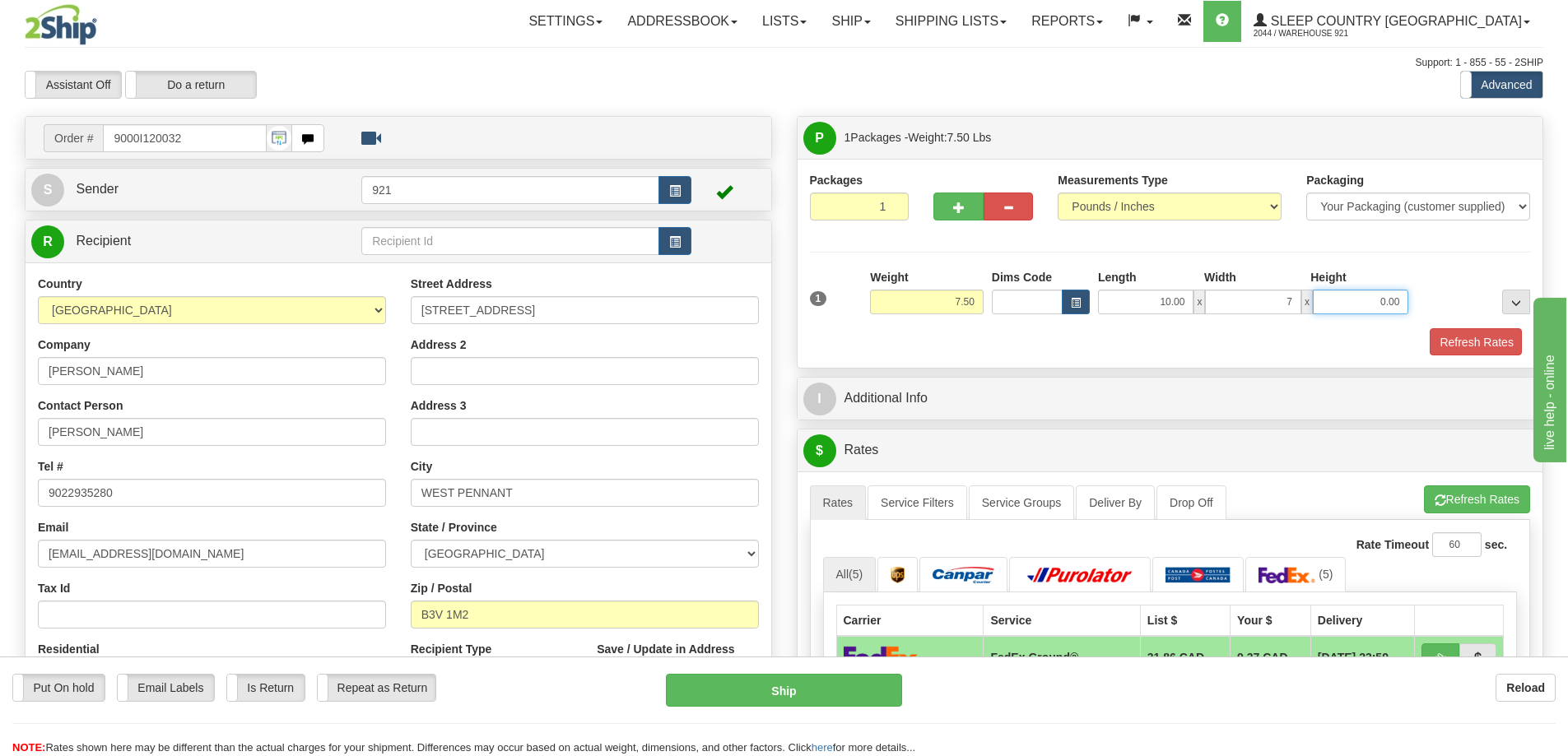
type input "7.00"
type input "4.00"
click at [1492, 503] on button "Refresh Rates" at bounding box center [1477, 499] width 107 height 28
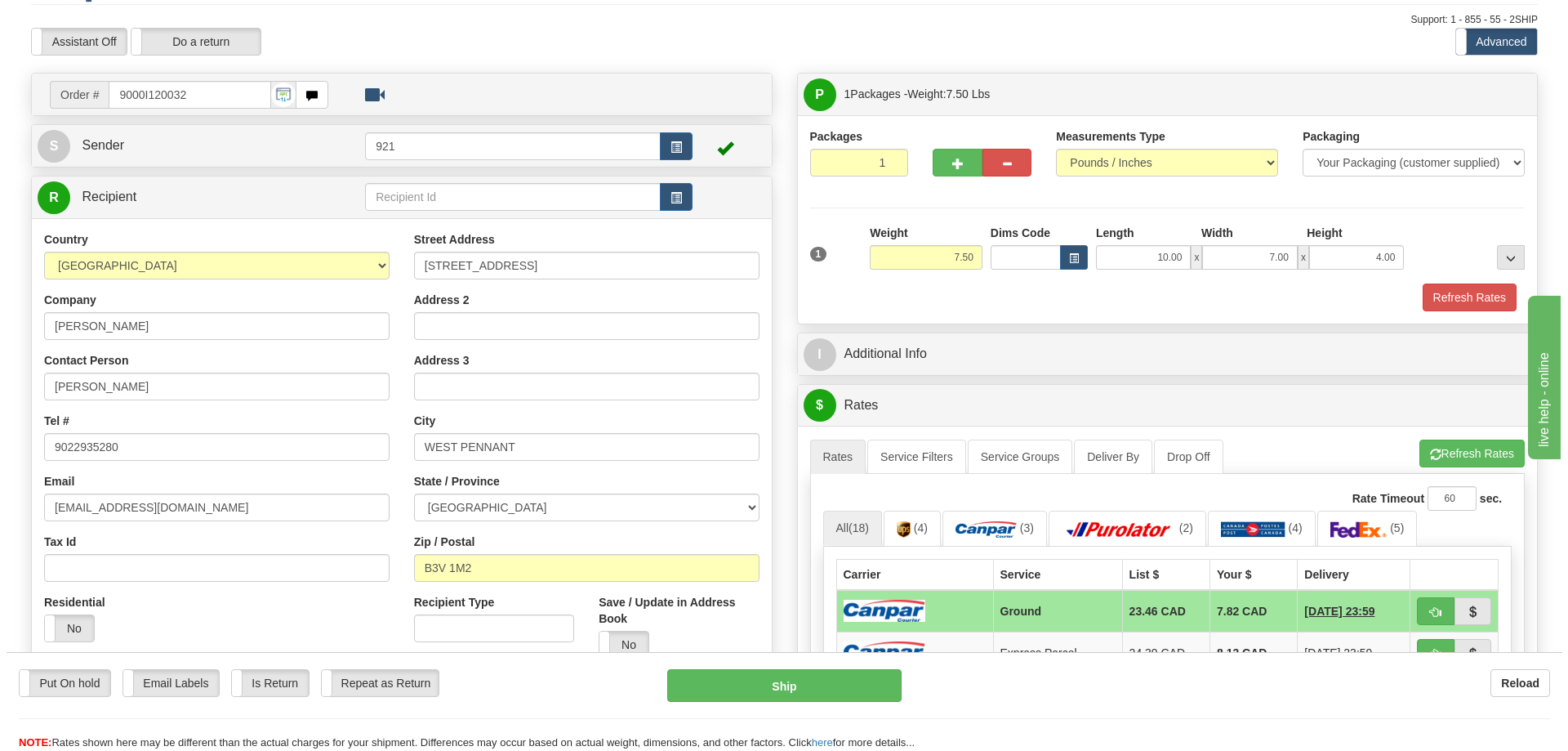
scroll to position [81, 0]
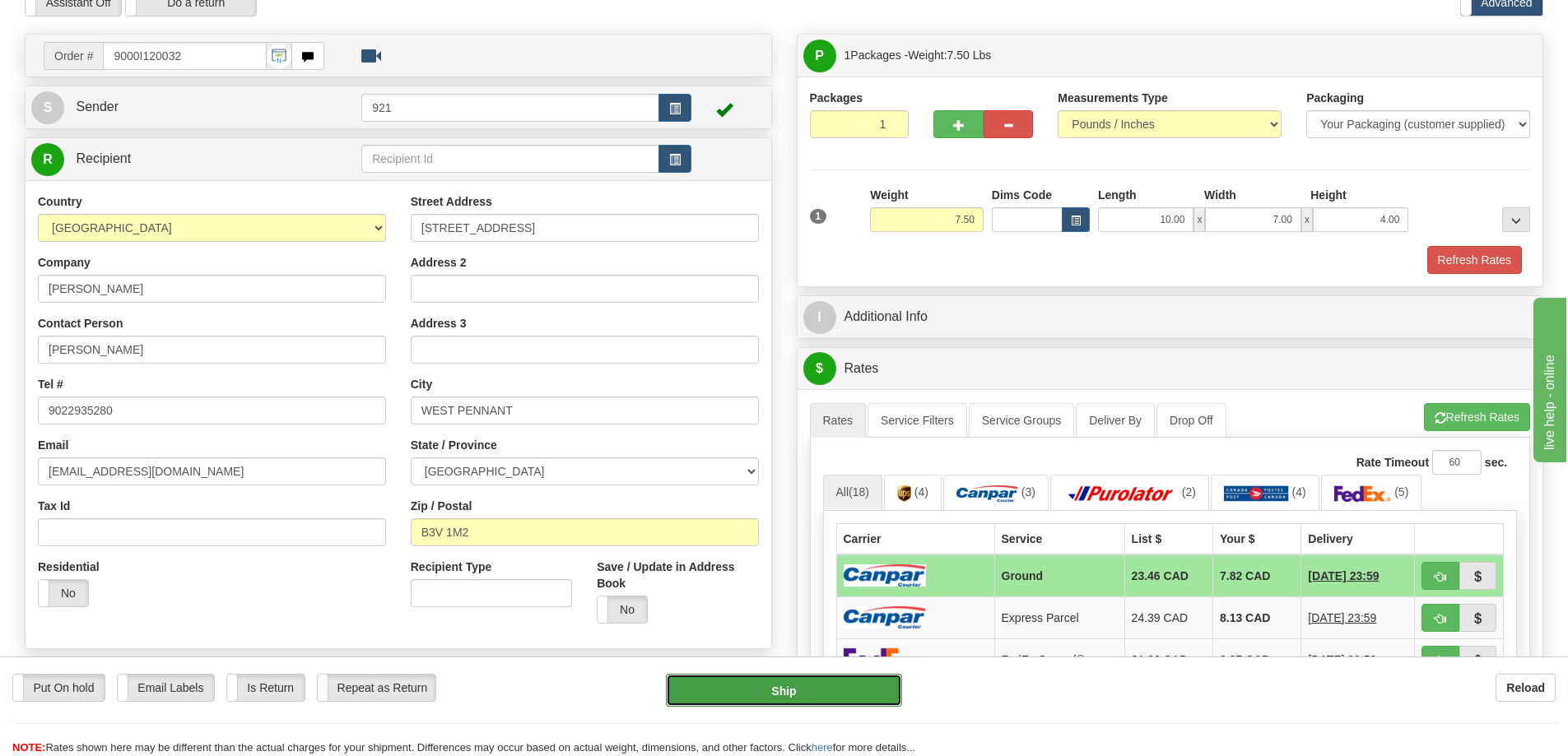
click at [809, 691] on button "Ship" at bounding box center [783, 690] width 236 height 33
type input "1"
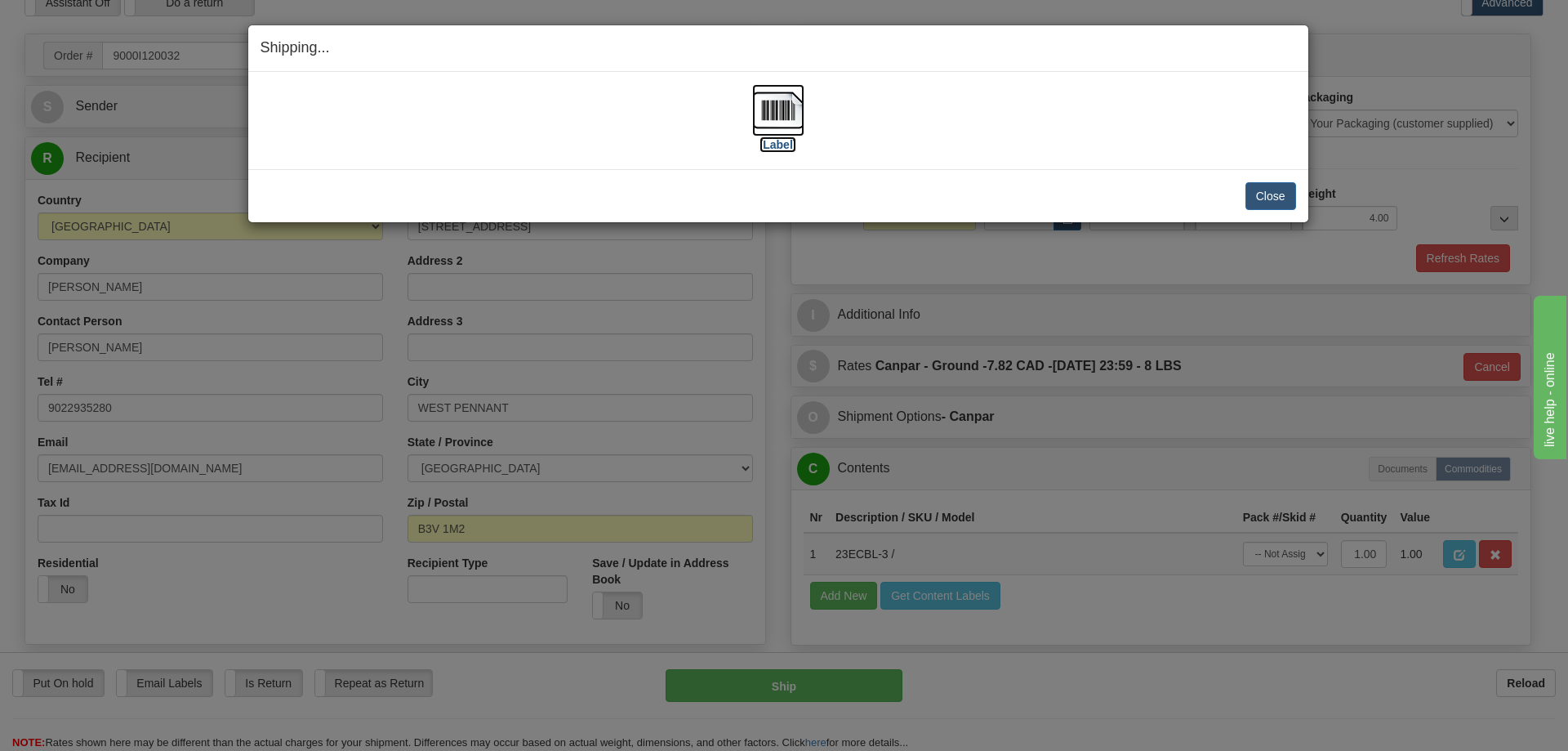
click at [776, 123] on img at bounding box center [778, 110] width 52 height 52
click at [1272, 184] on button "Close" at bounding box center [1271, 196] width 51 height 27
